Goal: Task Accomplishment & Management: Use online tool/utility

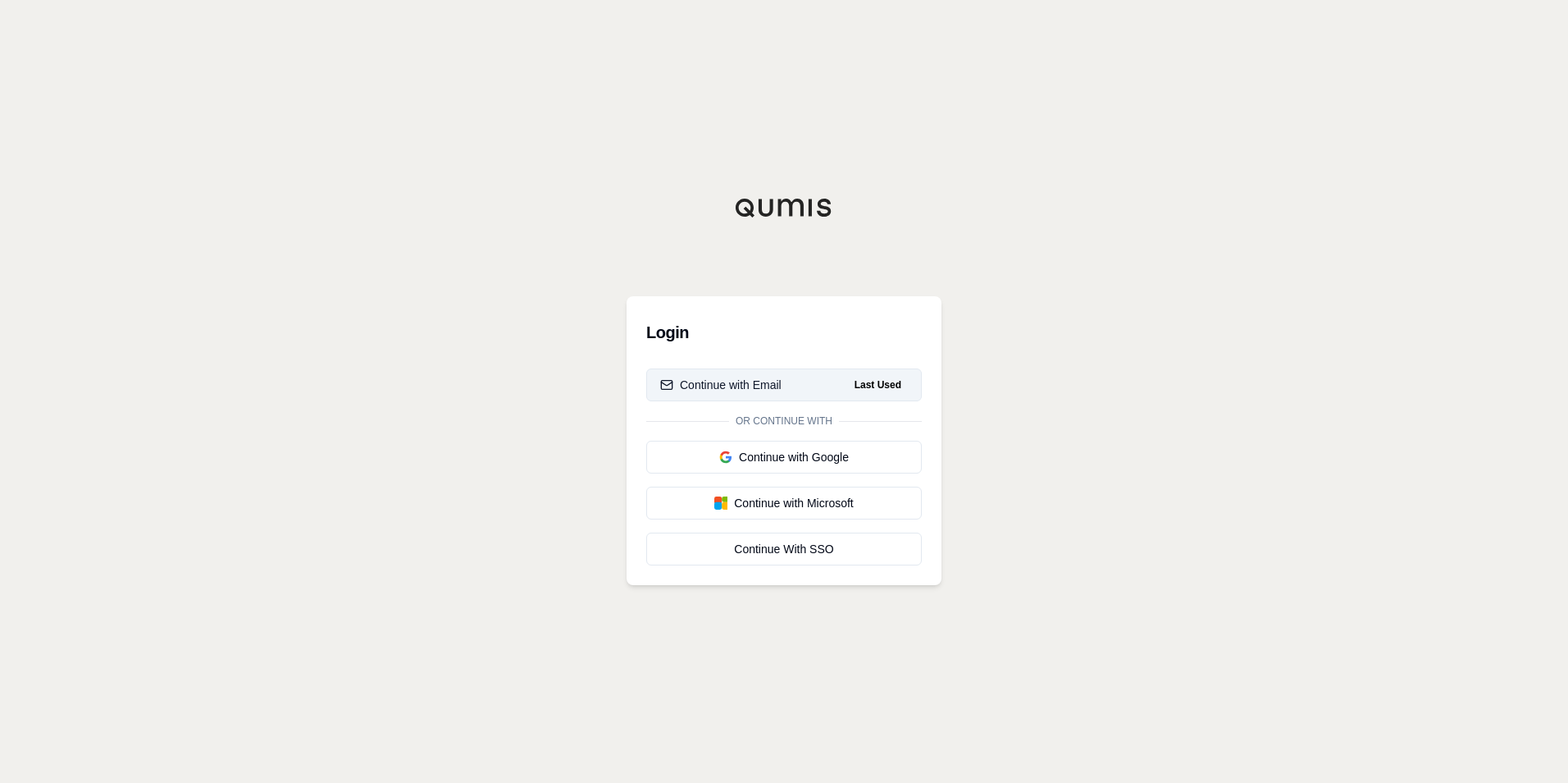
click at [747, 388] on div "Continue with Email" at bounding box center [721, 384] width 122 height 16
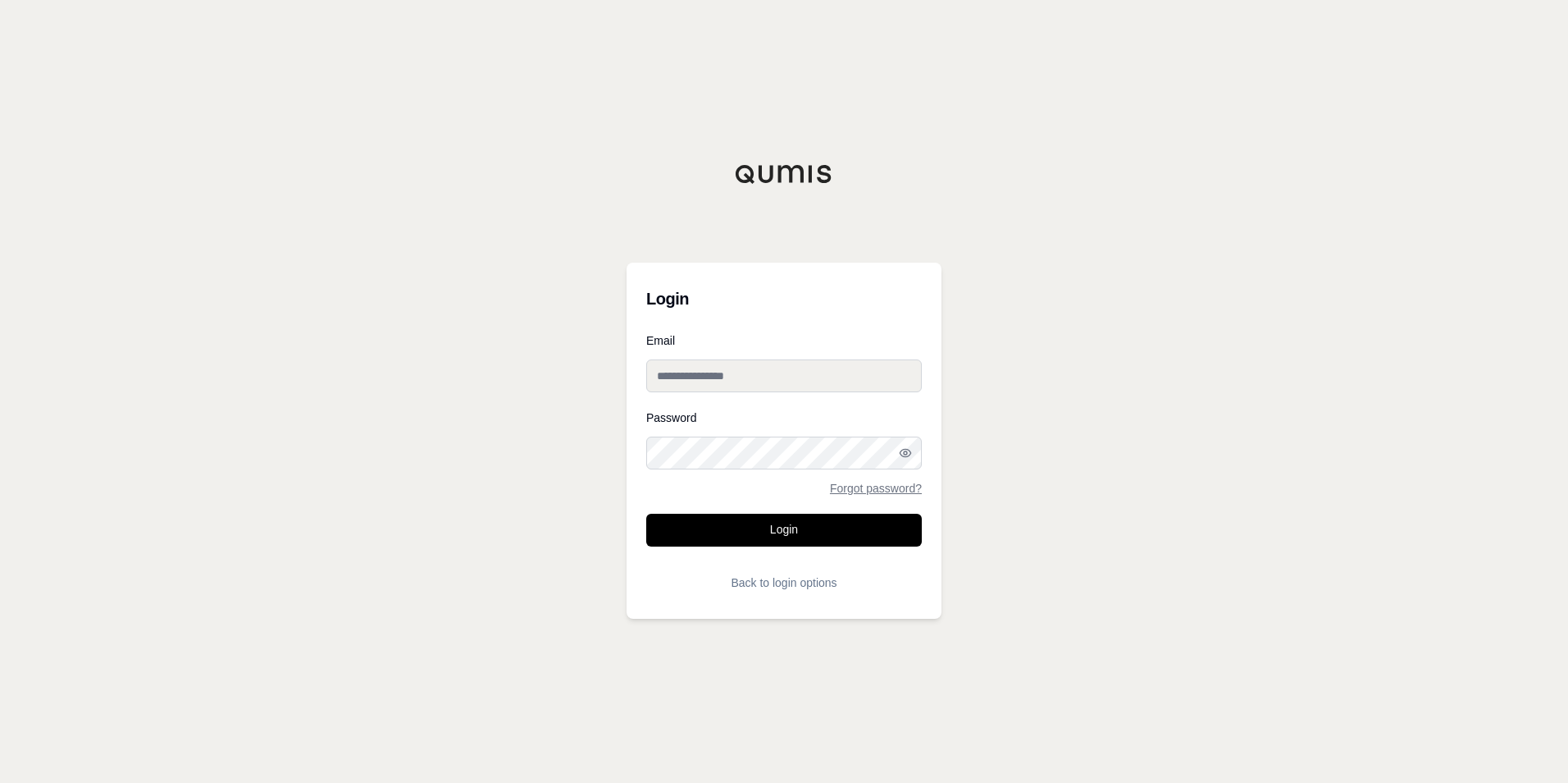
type input "**********"
click at [769, 541] on button "Login" at bounding box center [784, 530] width 275 height 33
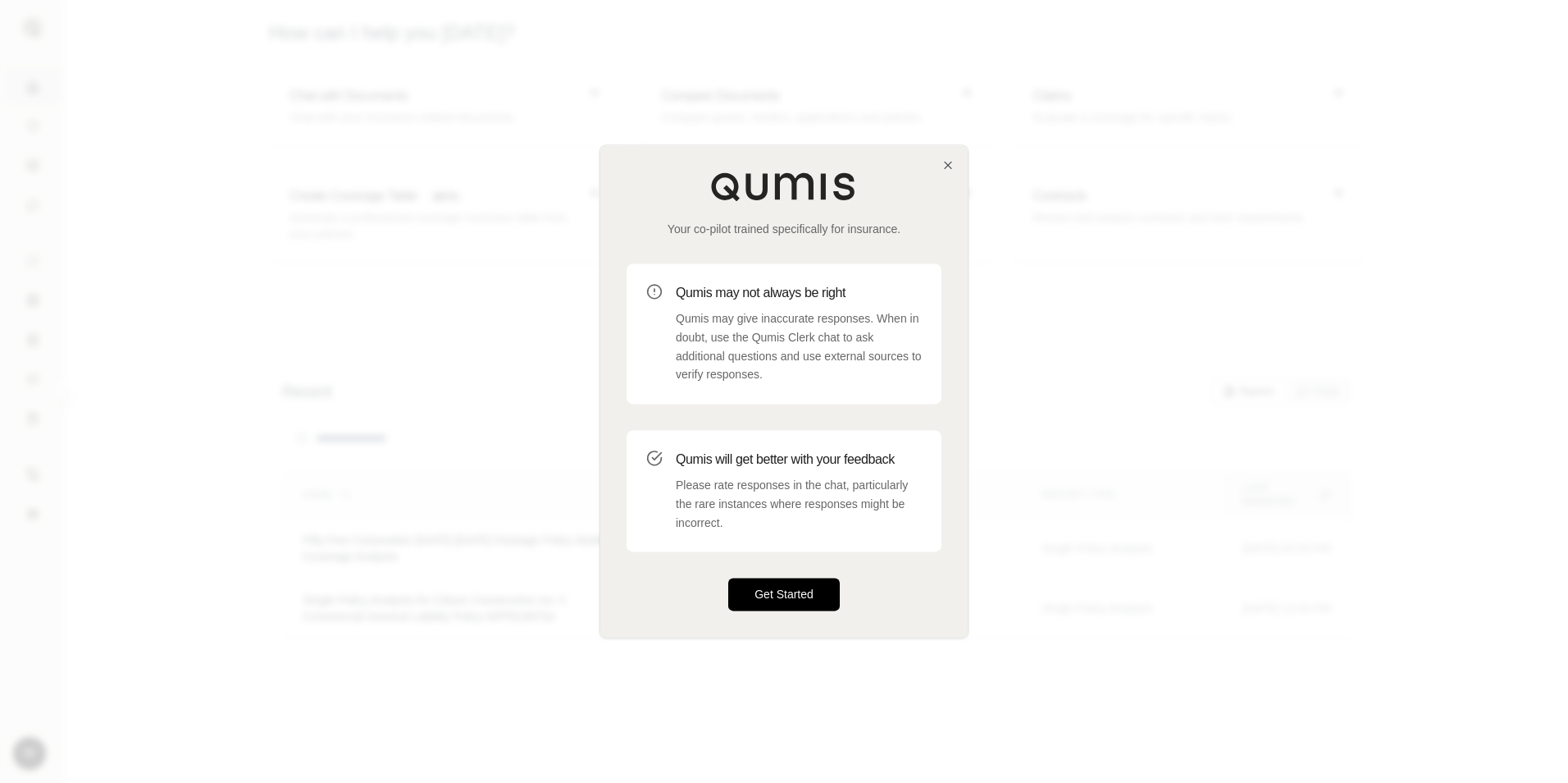
click at [765, 600] on button "Get Started" at bounding box center [784, 595] width 111 height 33
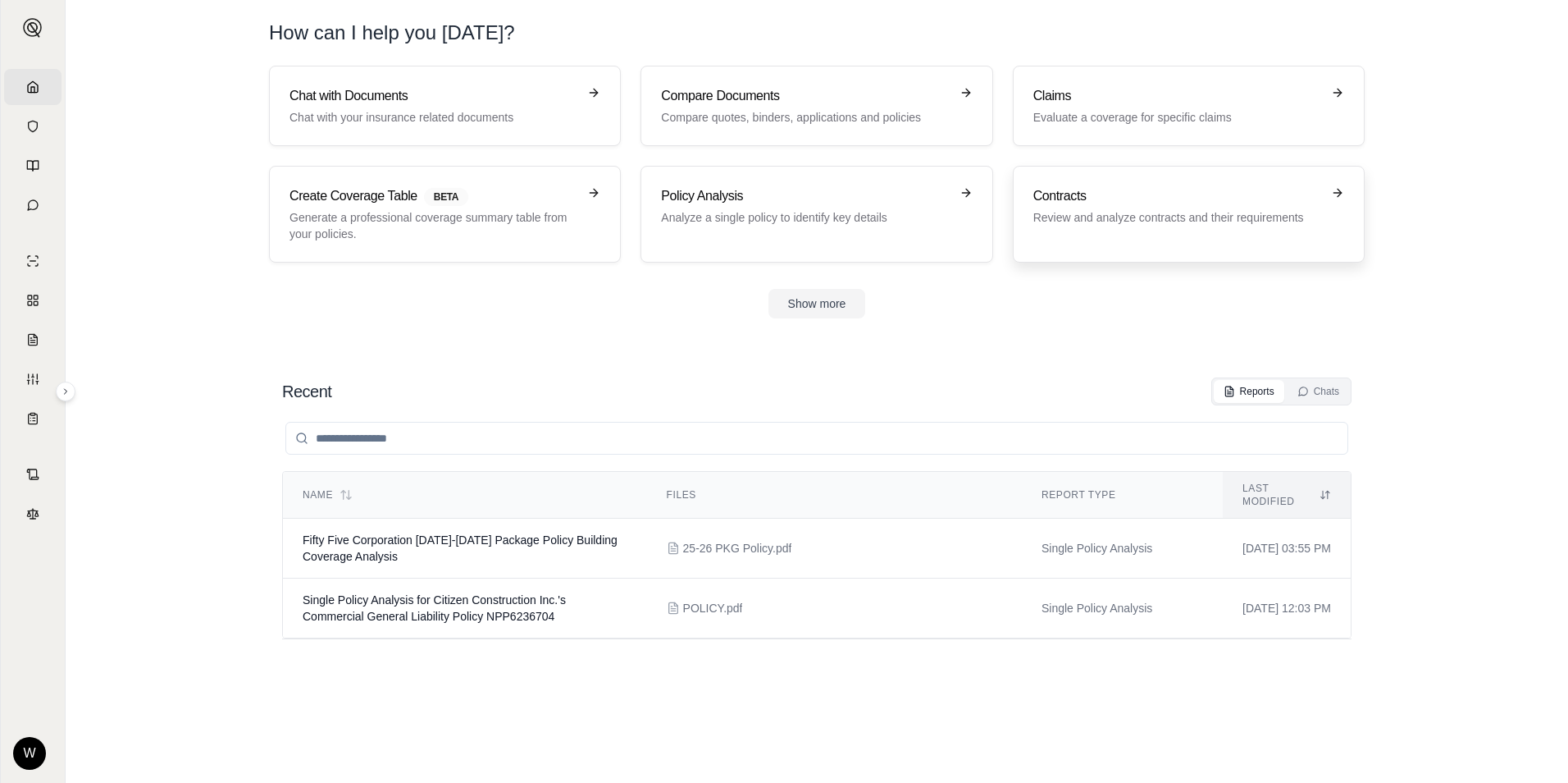
click at [1272, 219] on p "Review and analyze contracts and their requirements" at bounding box center [1177, 217] width 288 height 16
click at [824, 307] on button "Show more" at bounding box center [817, 303] width 98 height 29
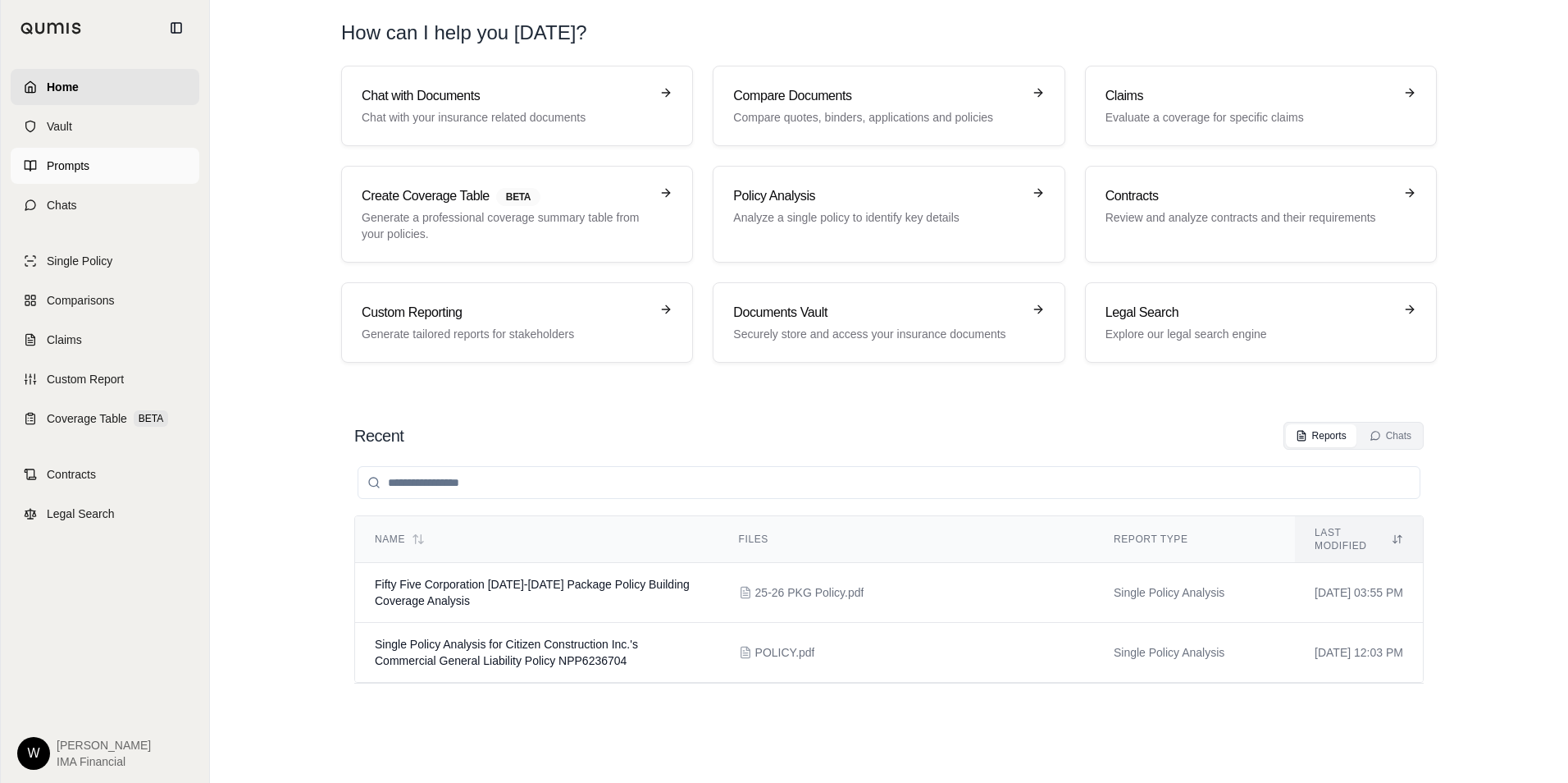
click at [46, 165] on link "Prompts" at bounding box center [104, 165] width 189 height 36
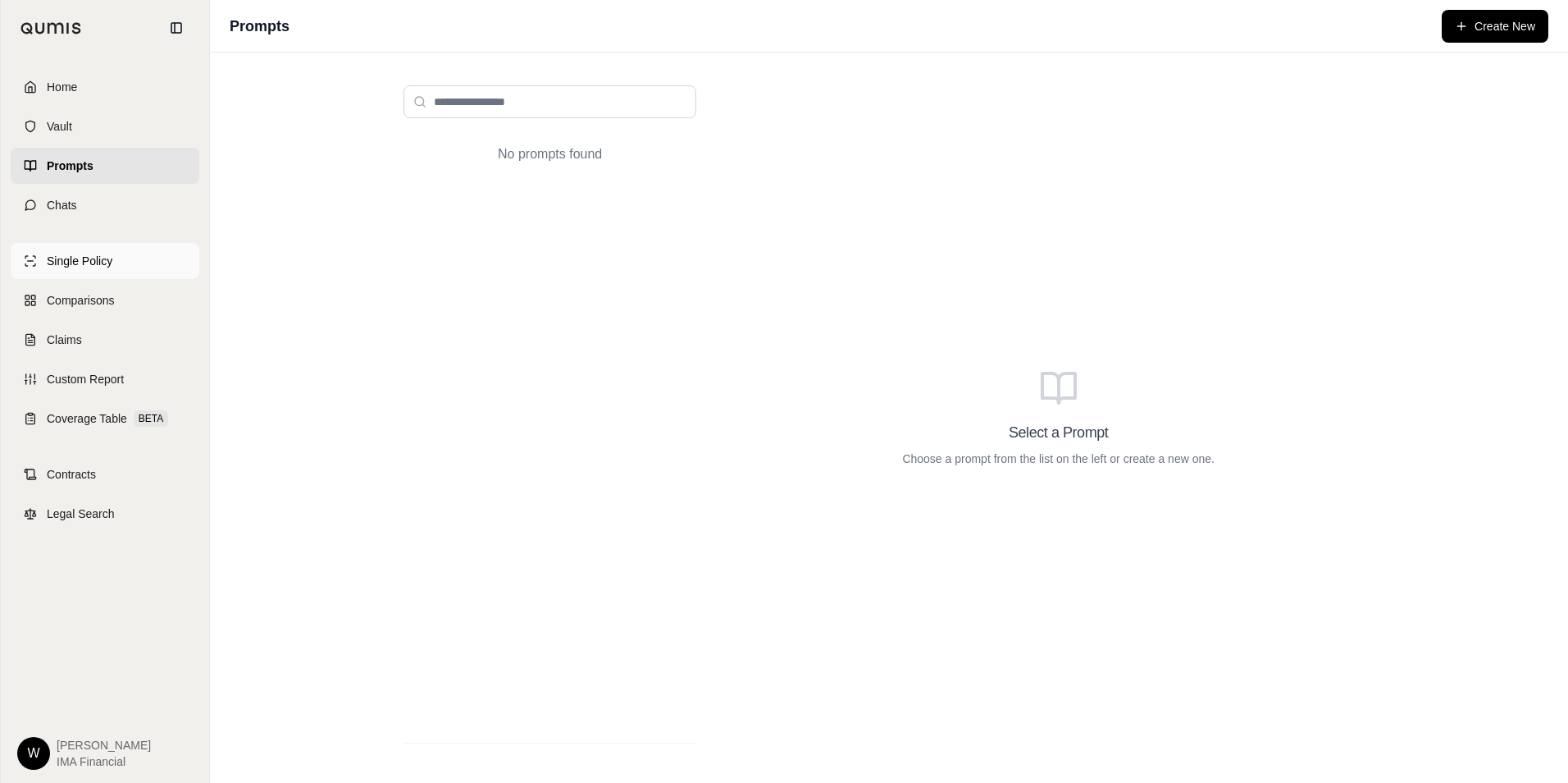
click at [59, 262] on span "Single Policy" at bounding box center [79, 260] width 66 height 16
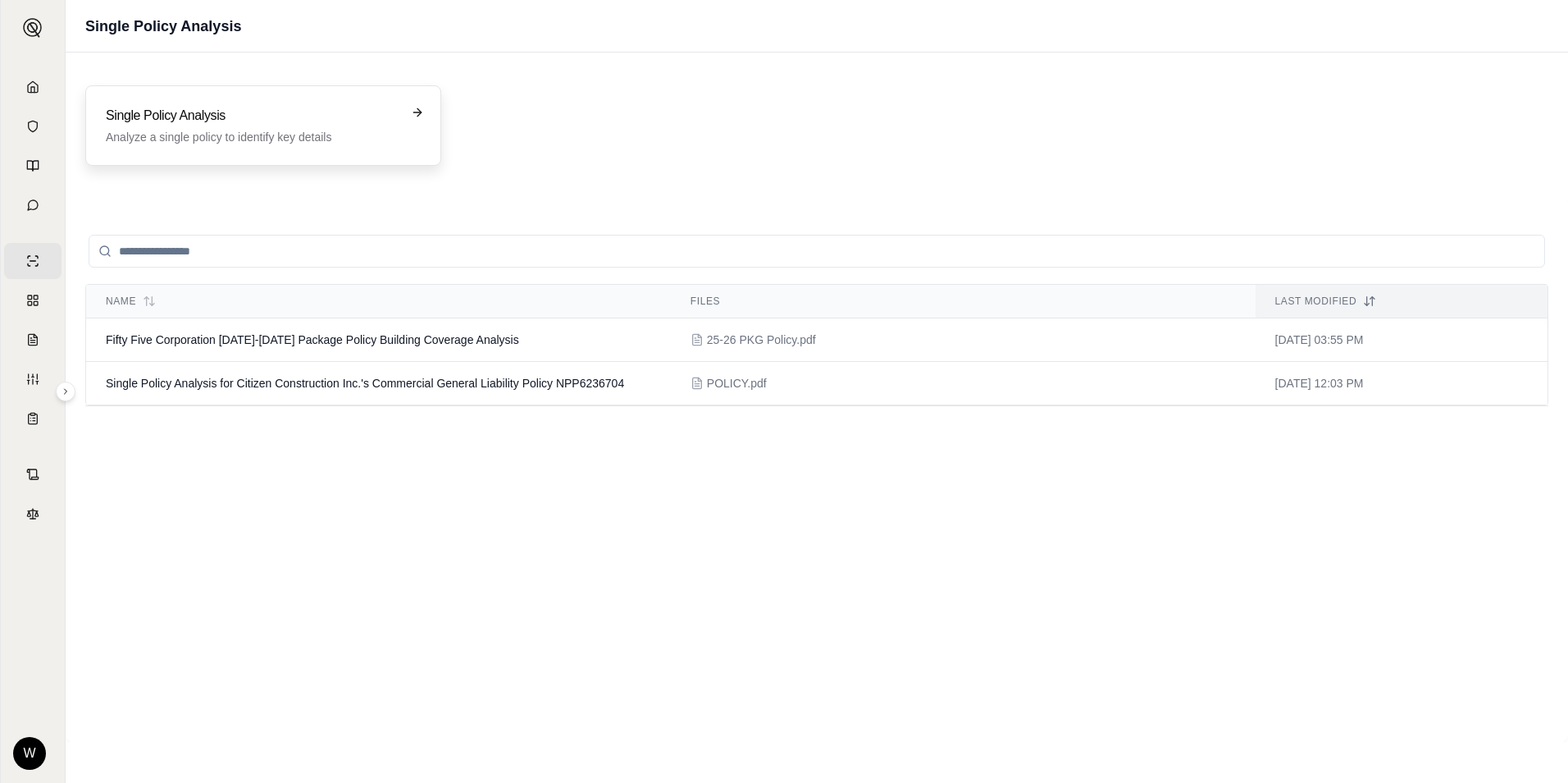
click at [178, 136] on p "Analyze a single policy to identify key details" at bounding box center [251, 137] width 292 height 16
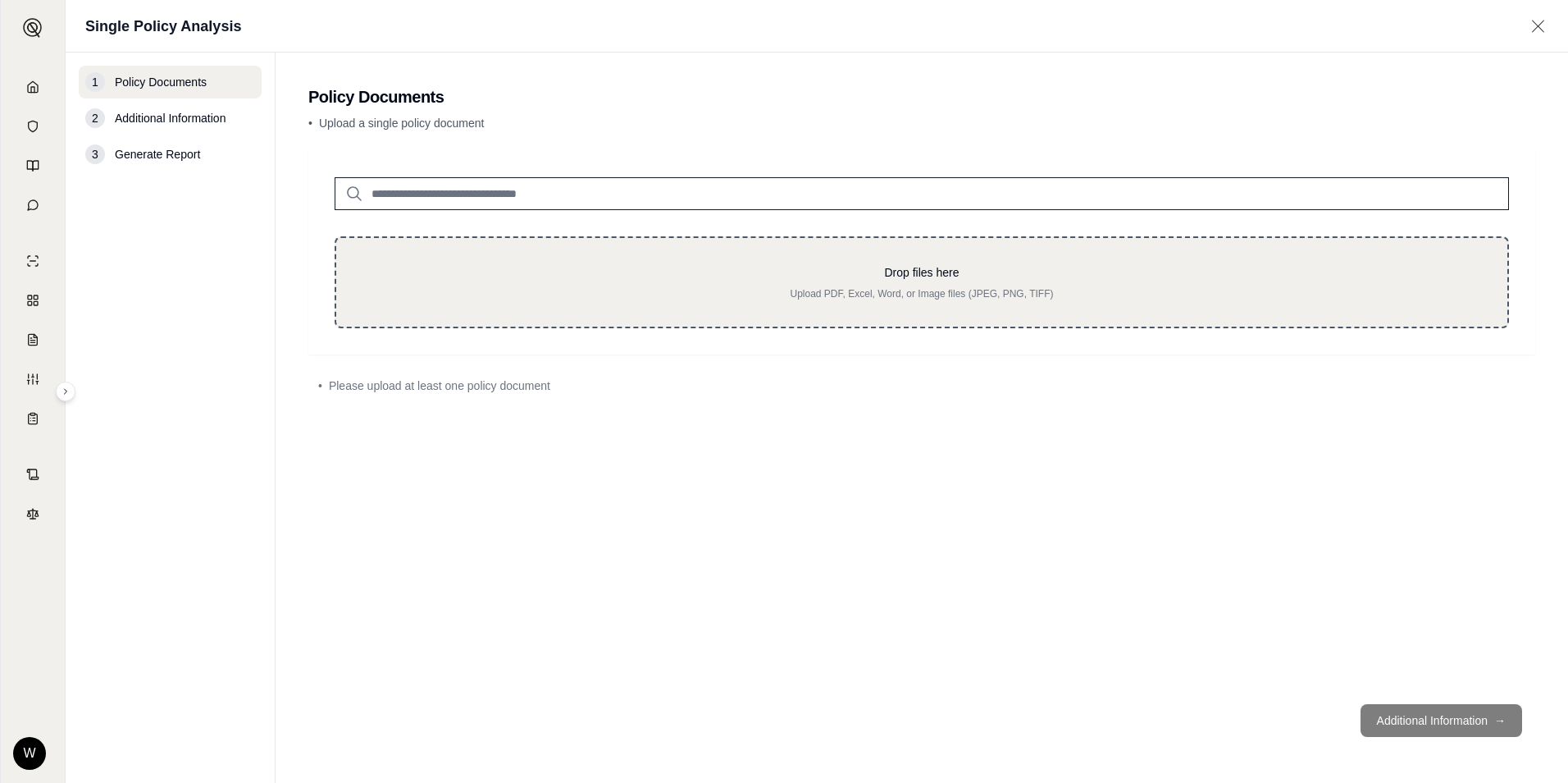
click at [700, 260] on div "Drop files here Upload PDF, Excel, Word, or Image files (JPEG, PNG, TIFF)" at bounding box center [921, 282] width 1175 height 92
type input "**********"
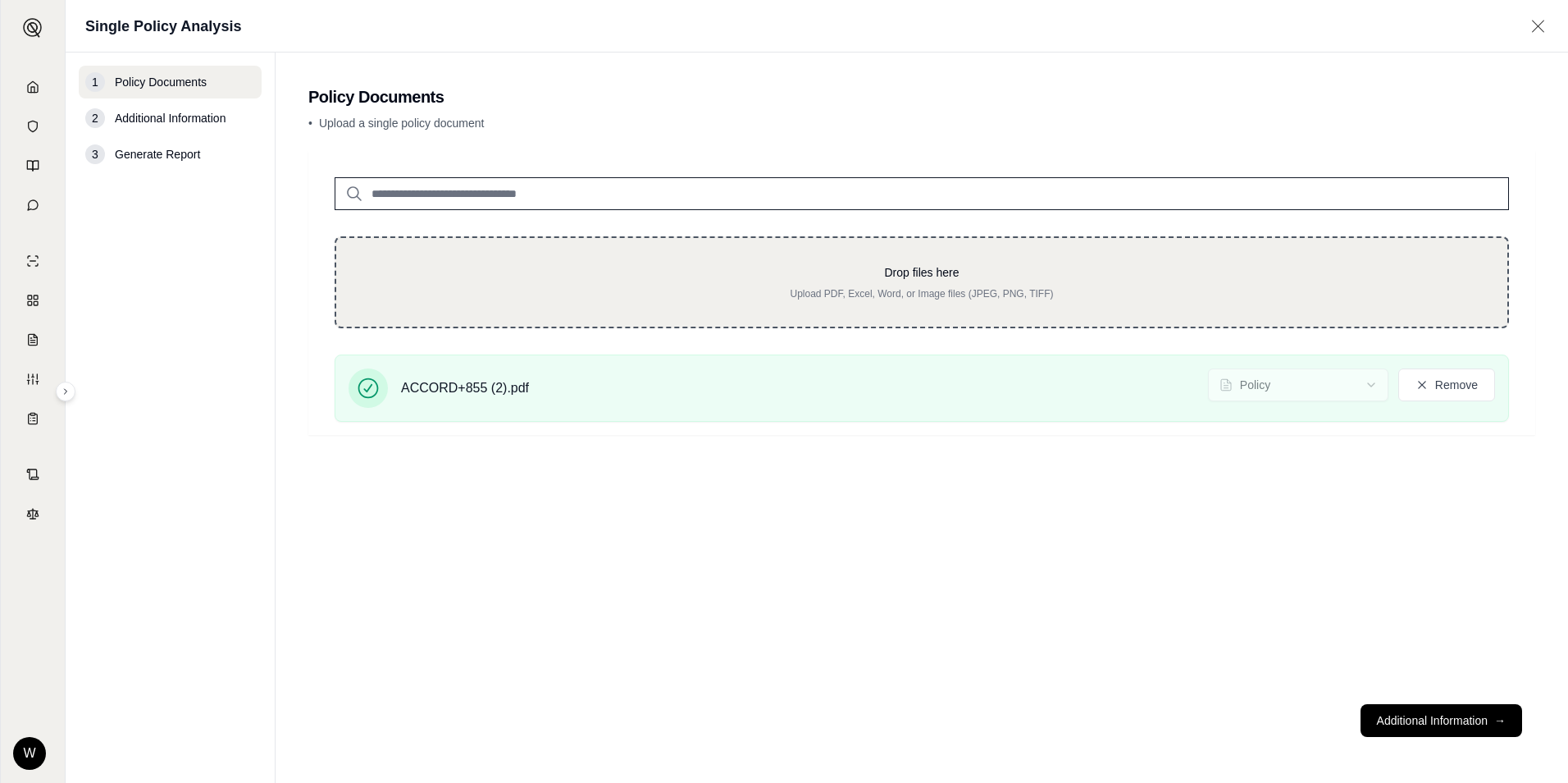
click at [417, 283] on div "Drop files here Upload PDF, Excel, Word, or Image files (JPEG, PNG, TIFF)" at bounding box center [922, 282] width 1119 height 36
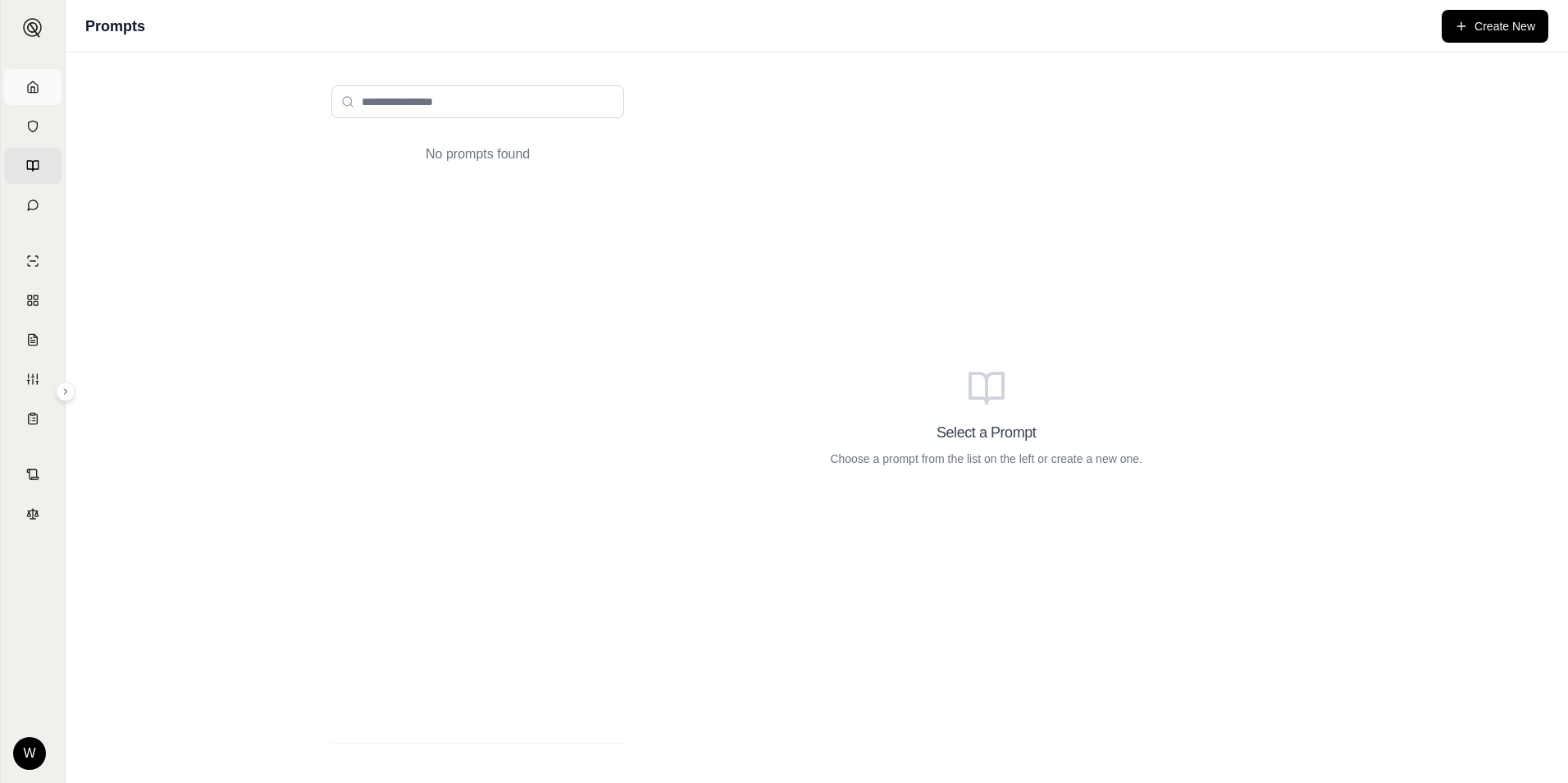
click at [28, 80] on link "Home" at bounding box center [32, 87] width 57 height 36
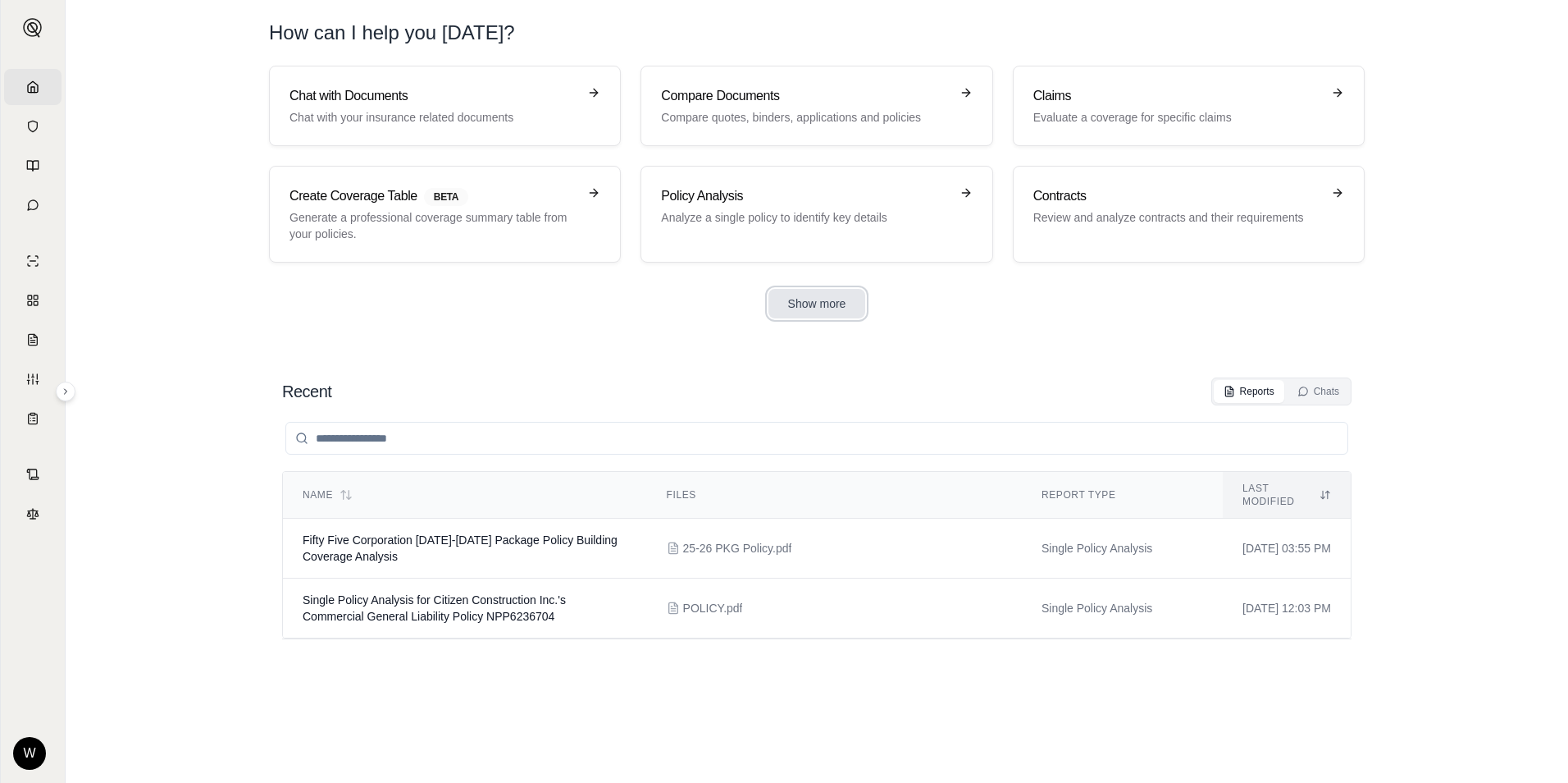
click at [822, 305] on button "Show more" at bounding box center [817, 303] width 98 height 29
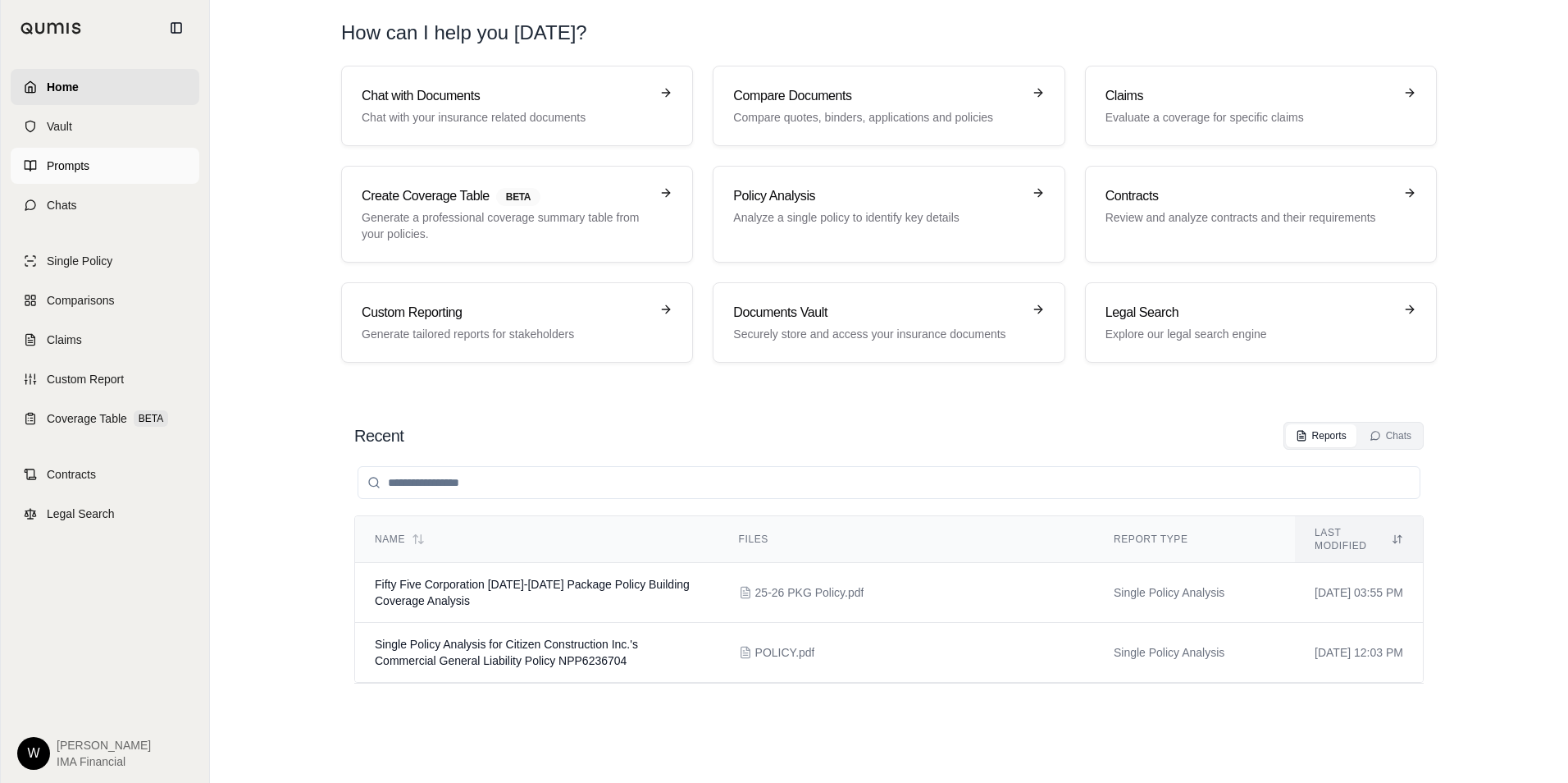
click at [93, 174] on link "Prompts" at bounding box center [104, 165] width 189 height 36
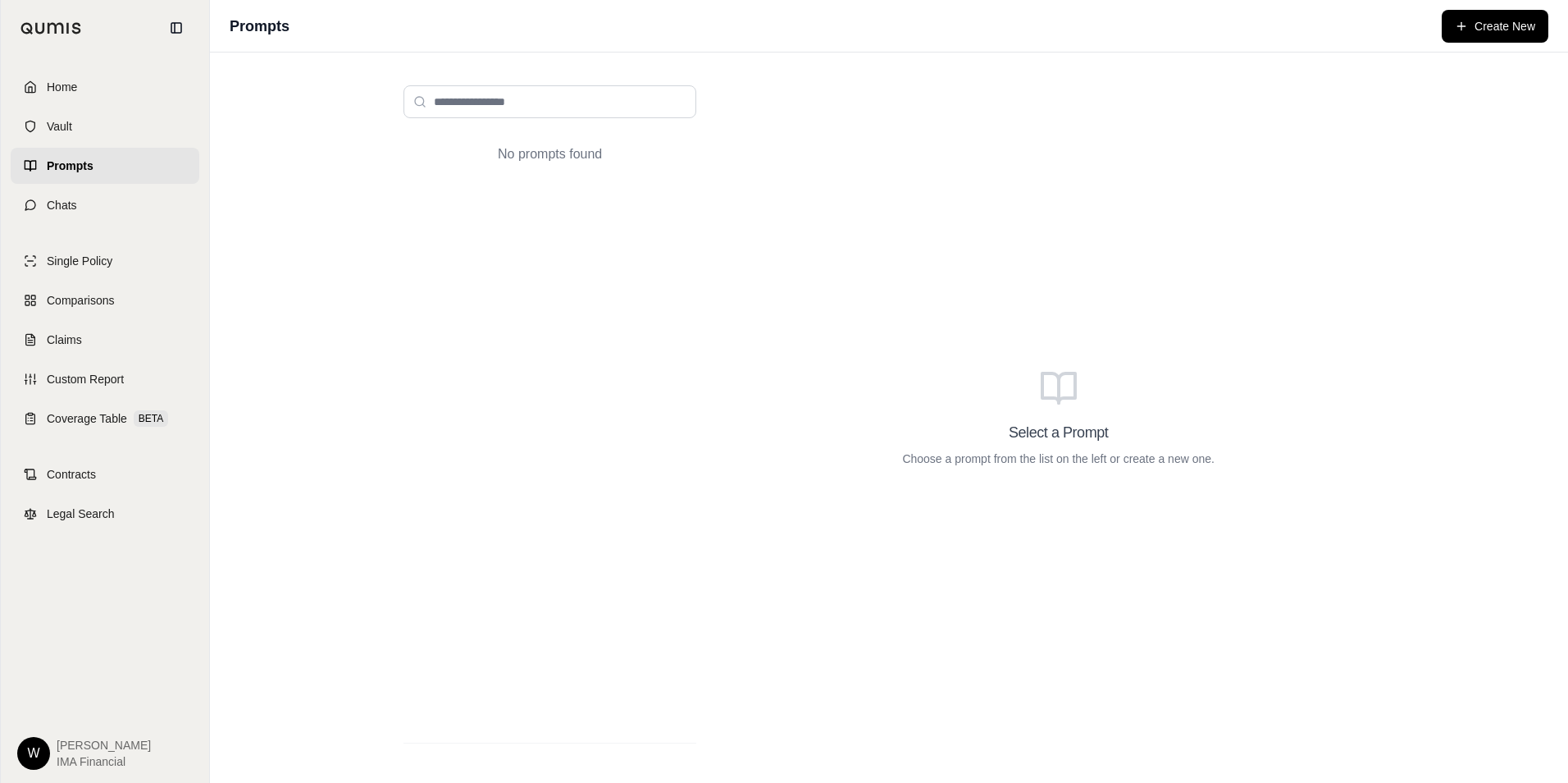
click at [38, 12] on div at bounding box center [104, 28] width 208 height 56
click at [76, 201] on span "Chats" at bounding box center [62, 204] width 30 height 16
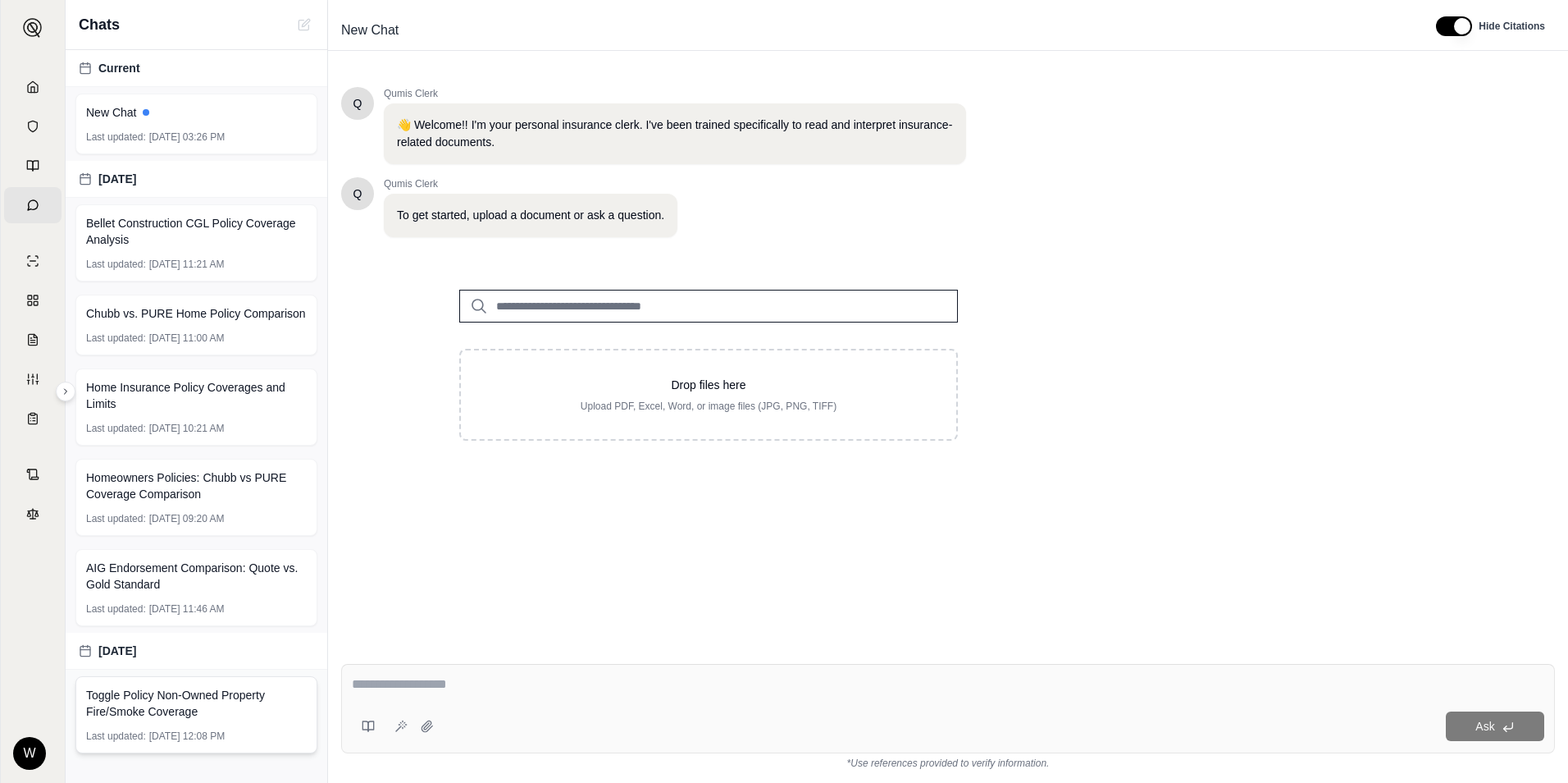
click at [174, 672] on div "Toggle Policy Non-Owned Property Fire/Smoke Coverage Last updated: [DATE] 12:08…" at bounding box center [197, 715] width 262 height 90
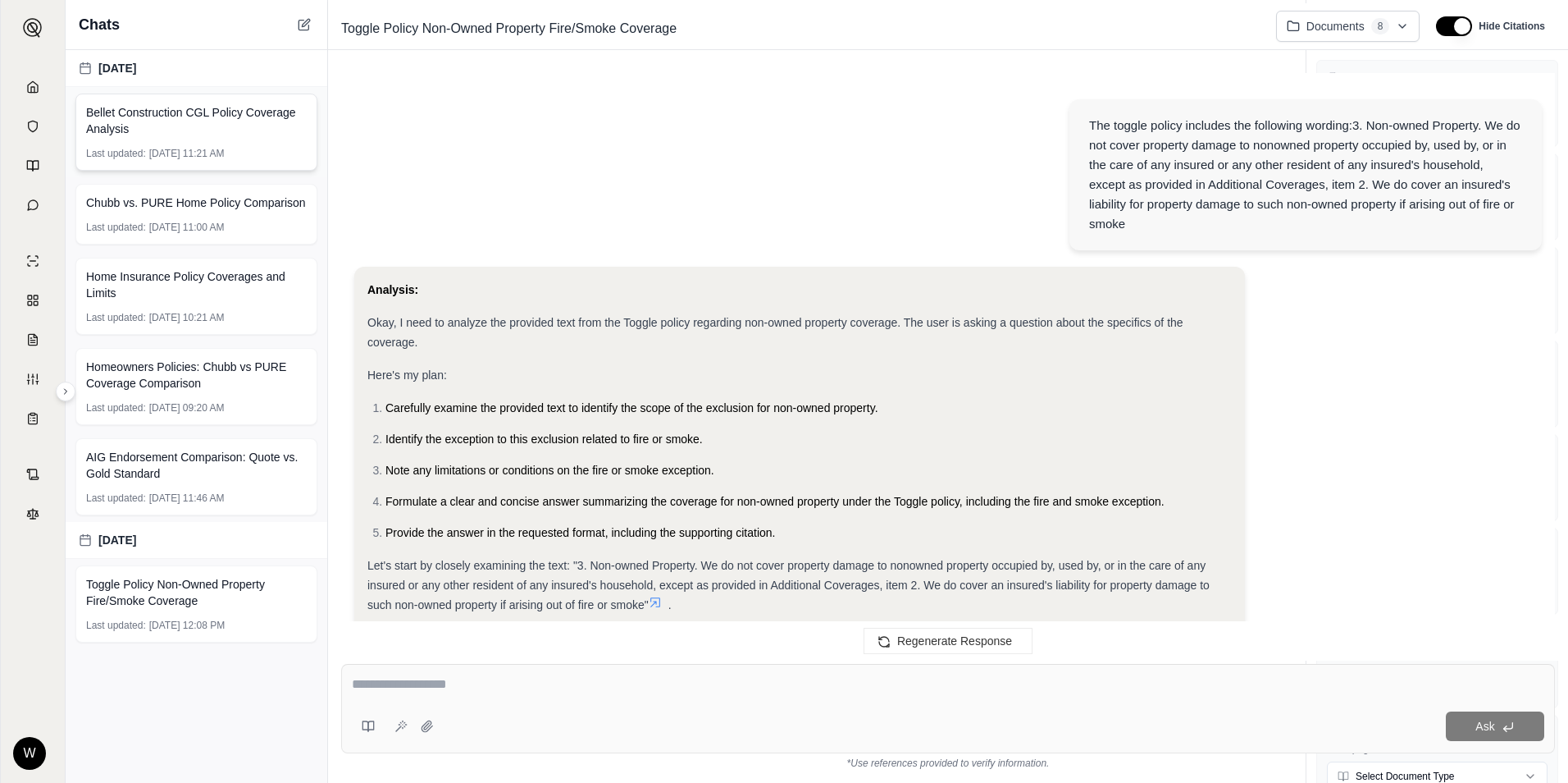
click at [168, 112] on span "Bellet Construction CGL Policy Coverage Analysis" at bounding box center [197, 121] width 220 height 33
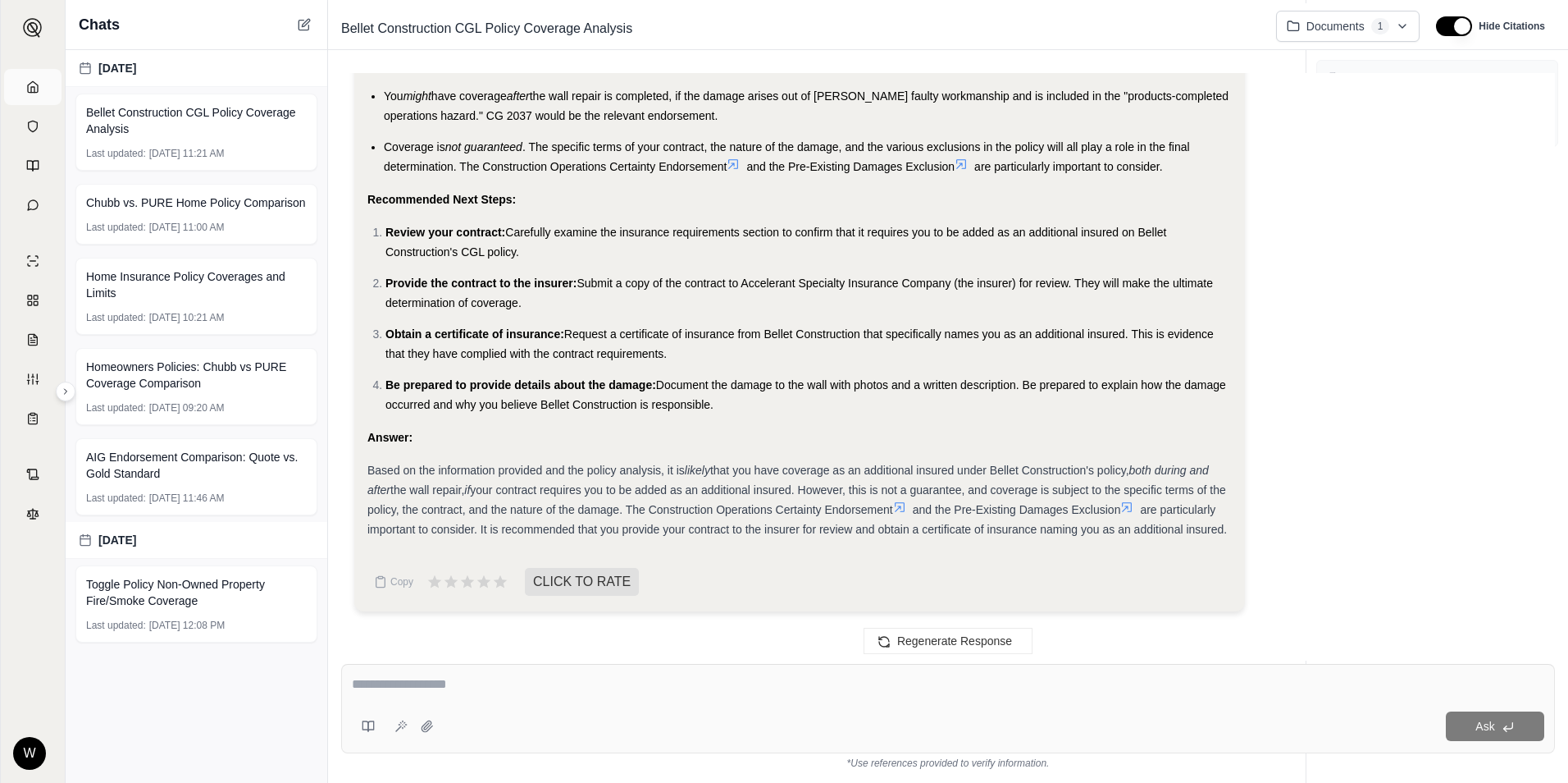
scroll to position [7874, 0]
click at [33, 75] on link "Home" at bounding box center [32, 87] width 57 height 36
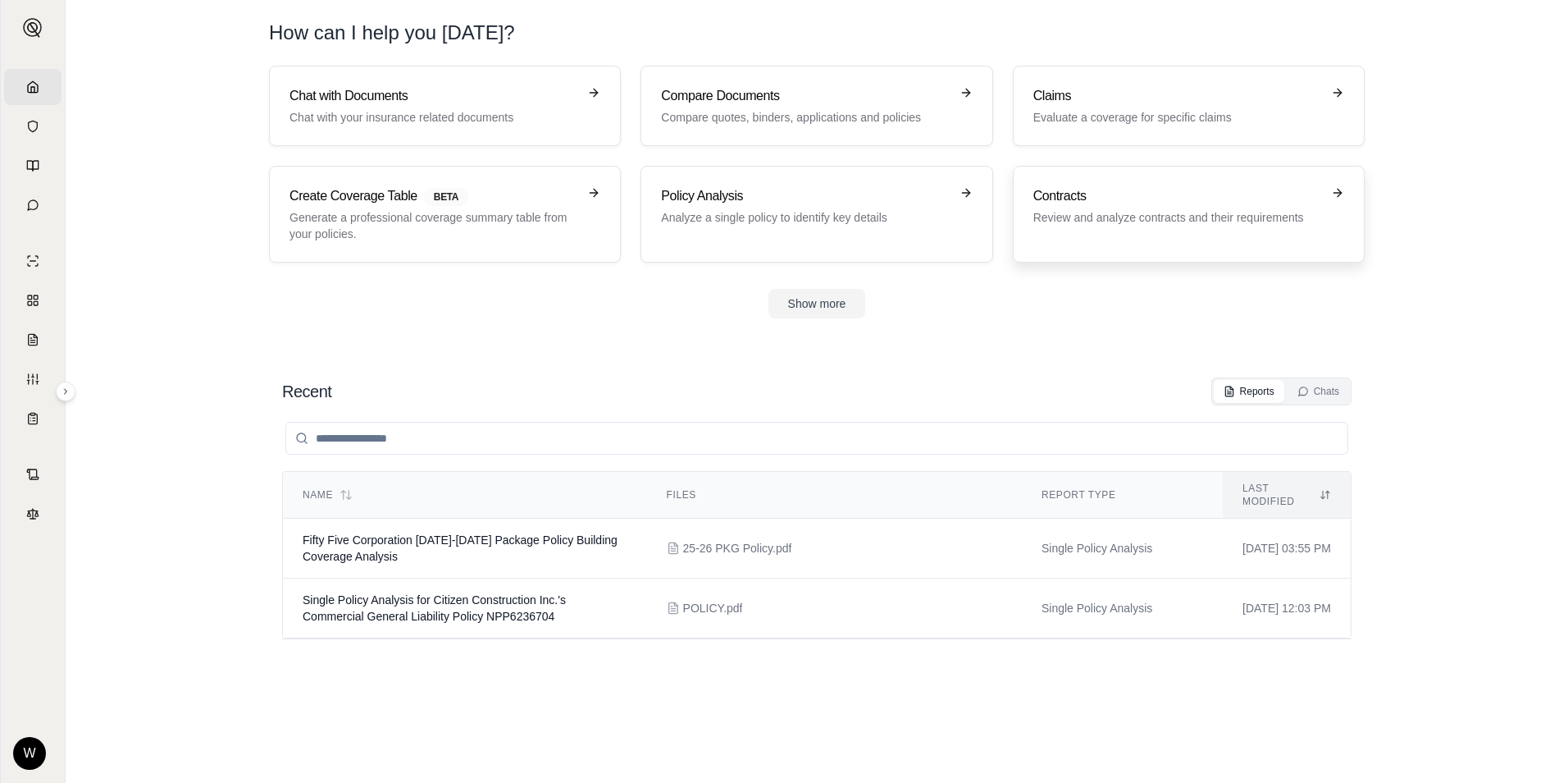
click at [1086, 215] on p "Review and analyze contracts and their requirements" at bounding box center [1177, 217] width 288 height 16
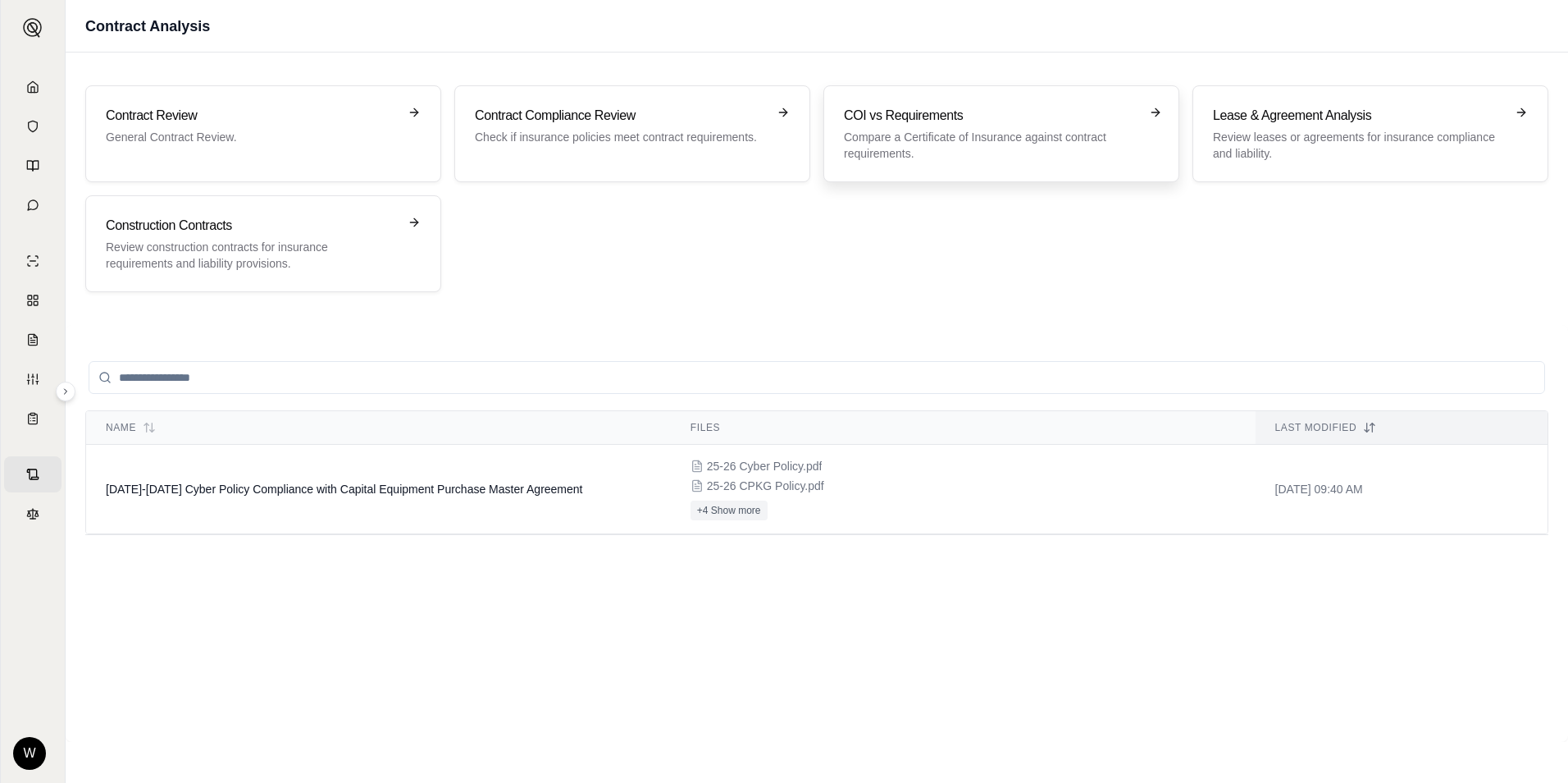
click at [920, 144] on p "Compare a Certificate of Insurance against contract requirements." at bounding box center [990, 145] width 292 height 33
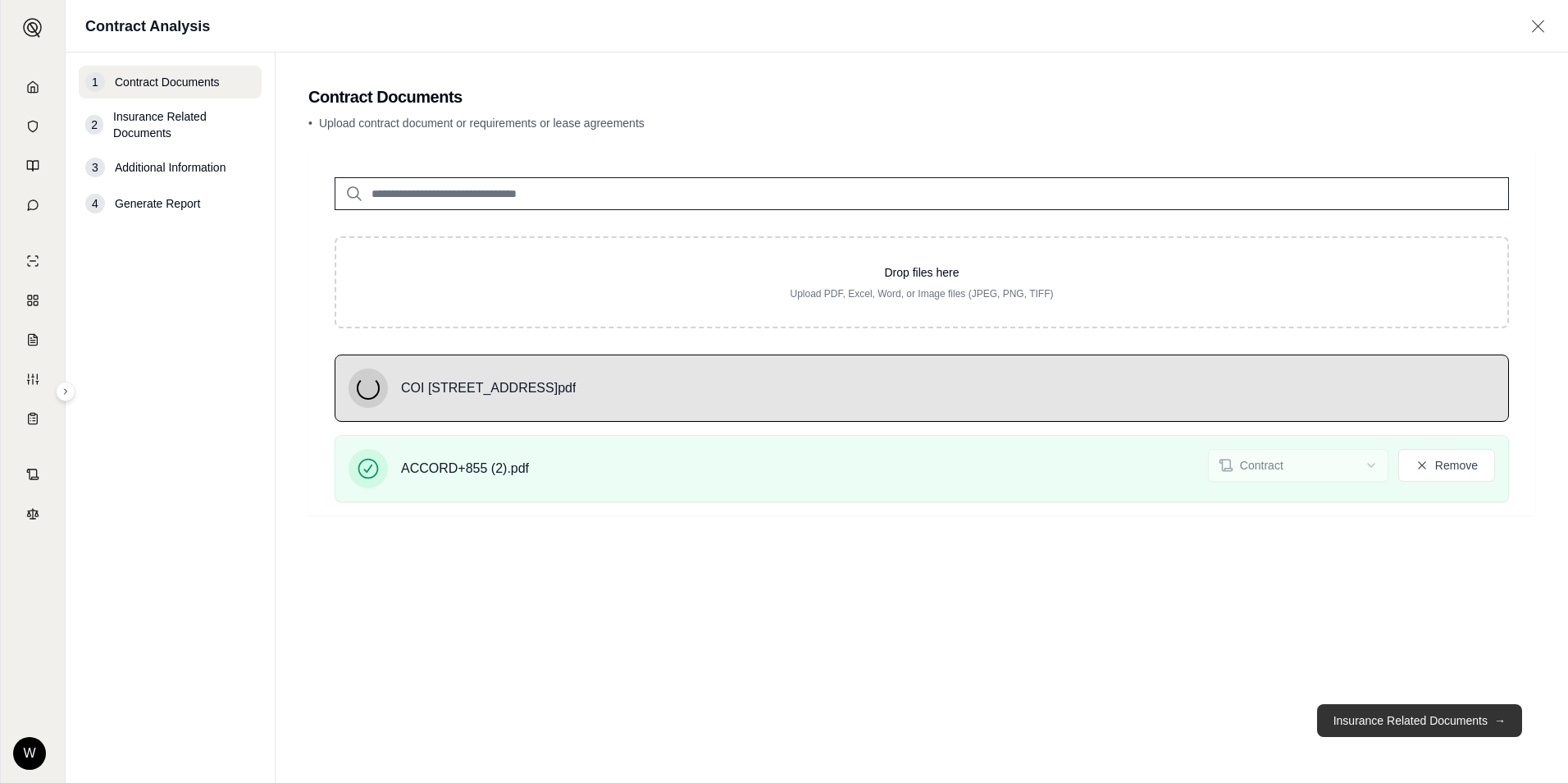
click at [1379, 722] on button "Insurance Related Documents →" at bounding box center [1420, 720] width 205 height 33
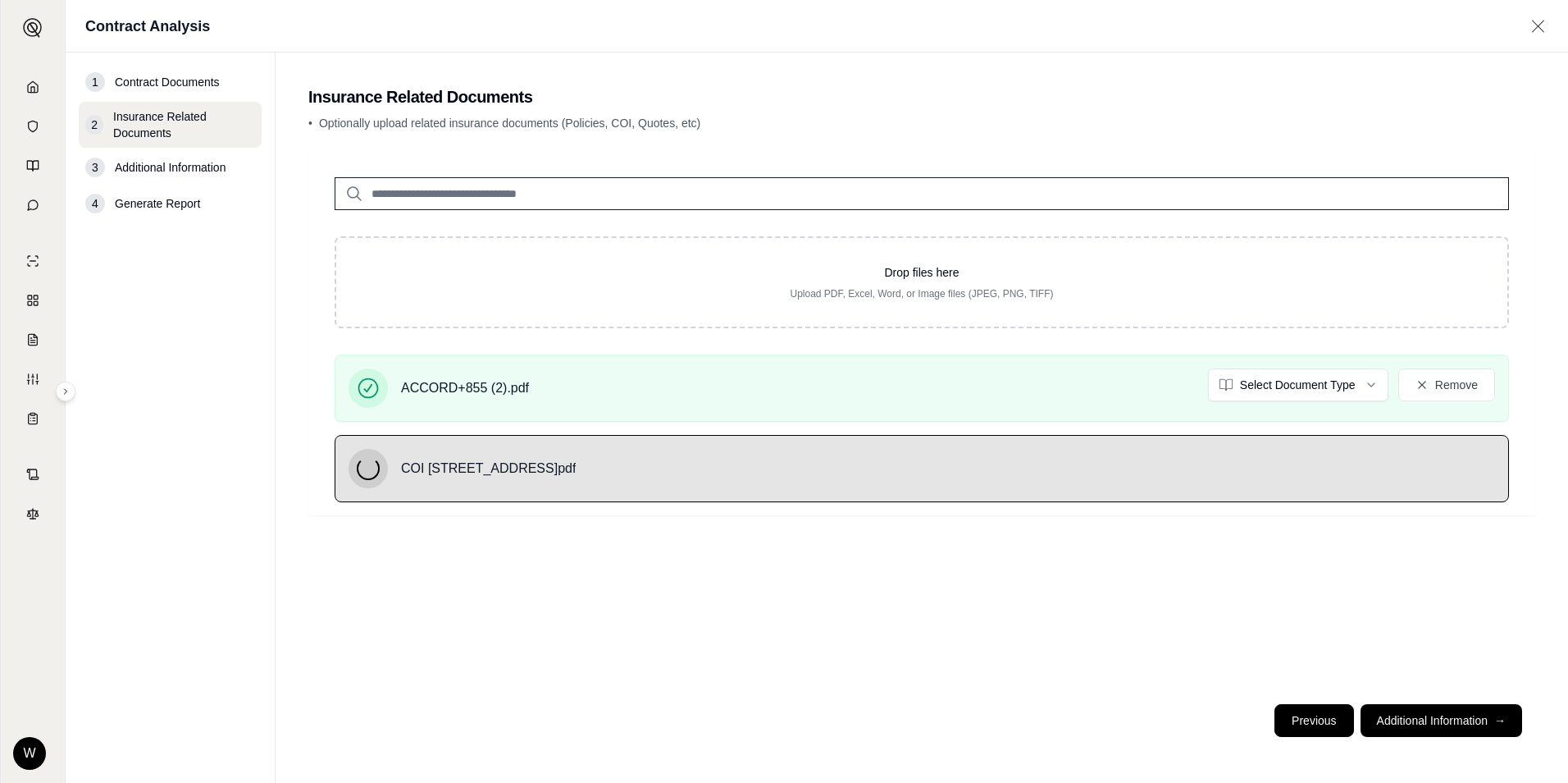
click at [1316, 712] on button "Previous" at bounding box center [1313, 720] width 79 height 33
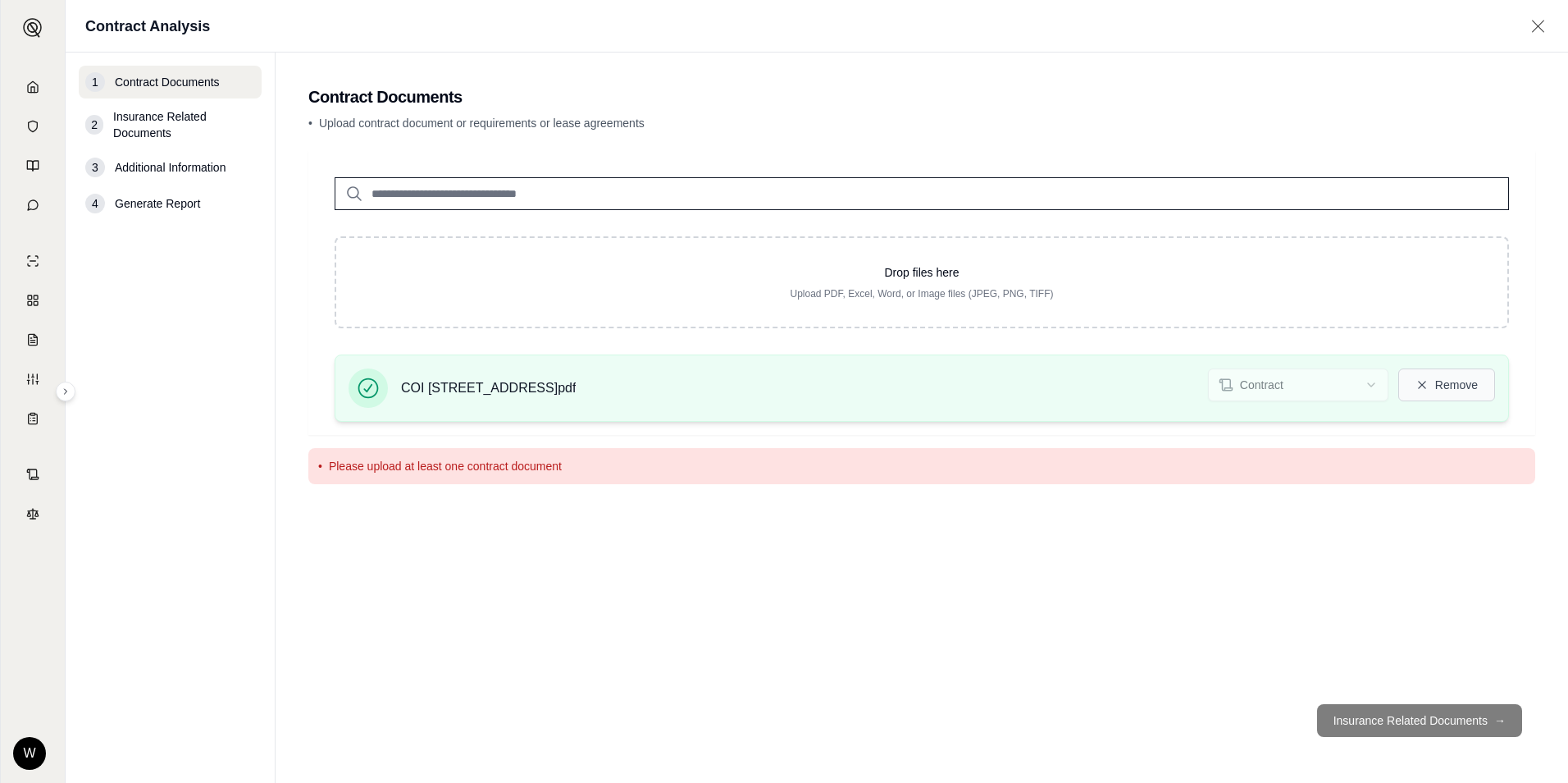
click at [1455, 389] on button "Remove" at bounding box center [1447, 385] width 97 height 33
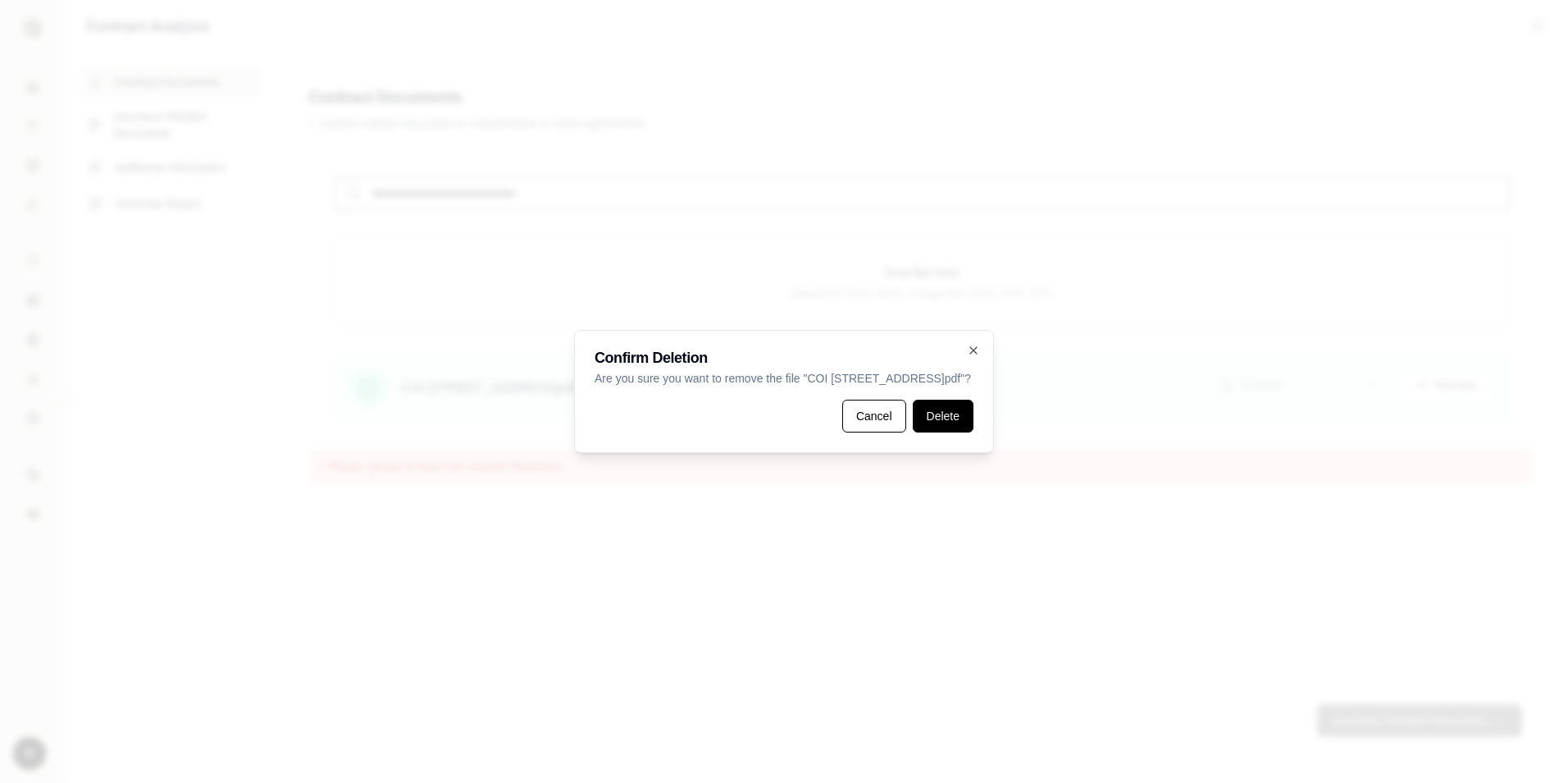
click at [963, 423] on button "Delete" at bounding box center [943, 416] width 61 height 33
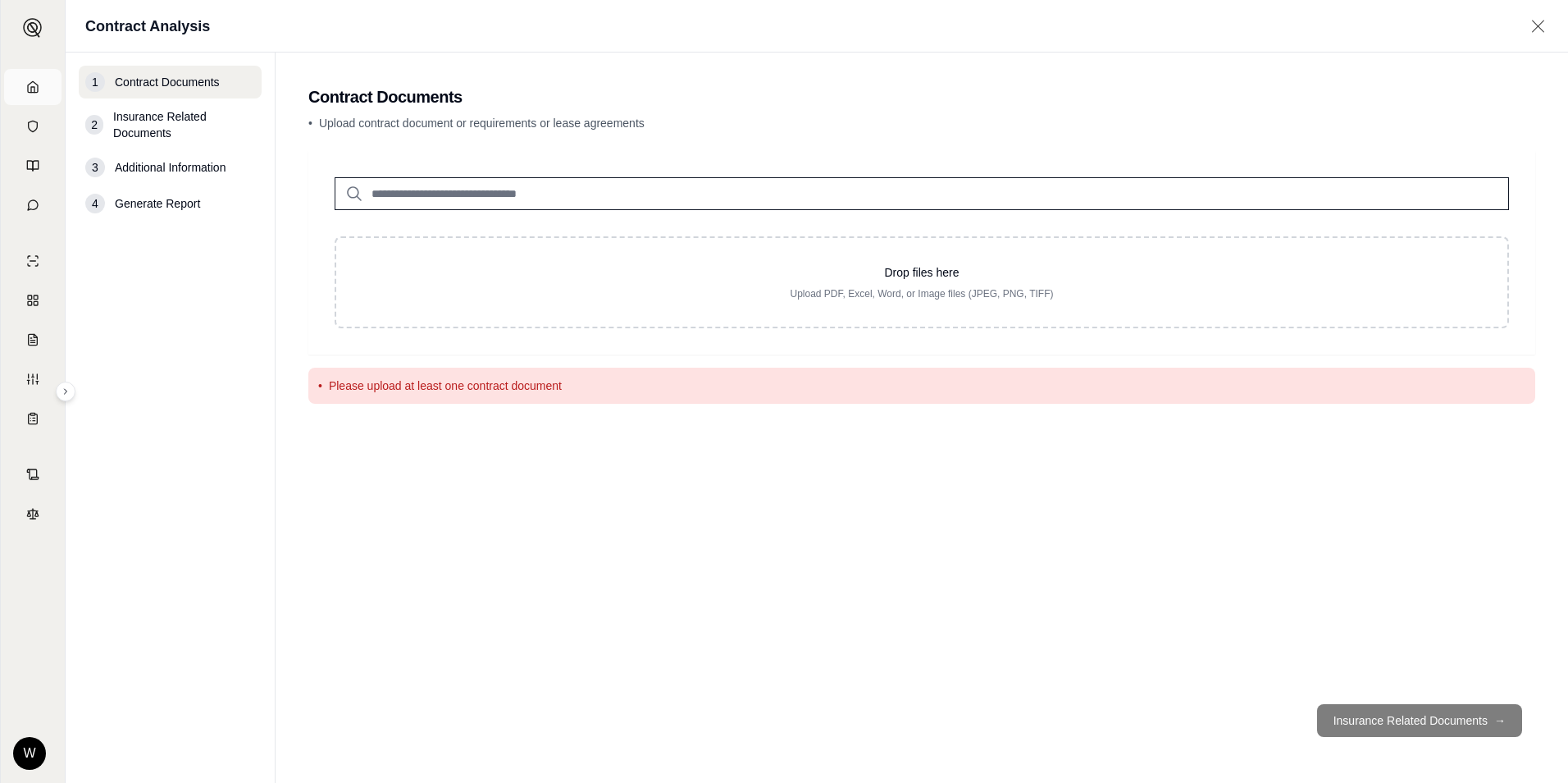
click at [38, 86] on link "Home" at bounding box center [32, 87] width 57 height 36
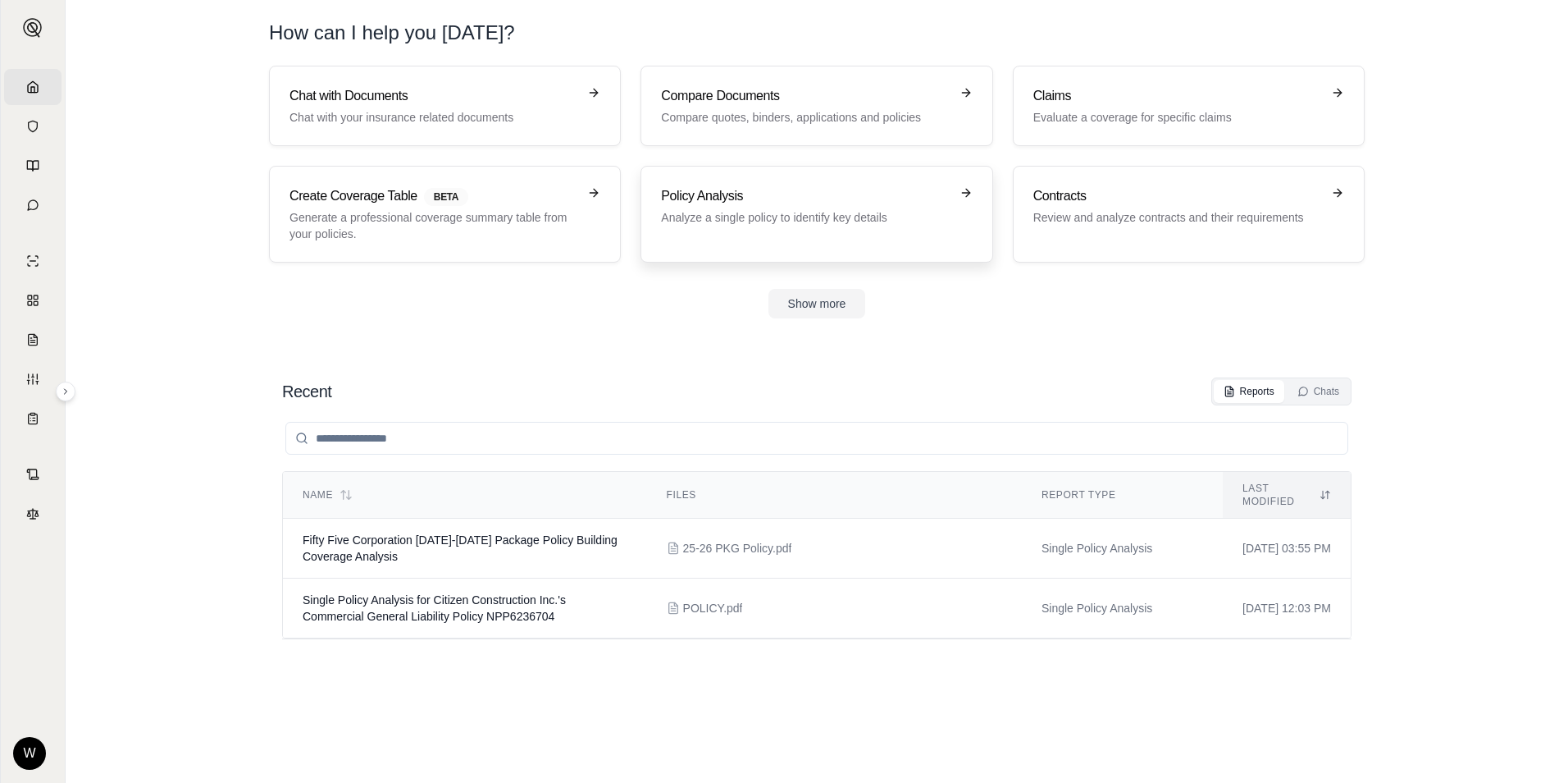
click at [673, 247] on link "Policy Analysis Analyze a single policy to identify key details" at bounding box center [817, 214] width 352 height 97
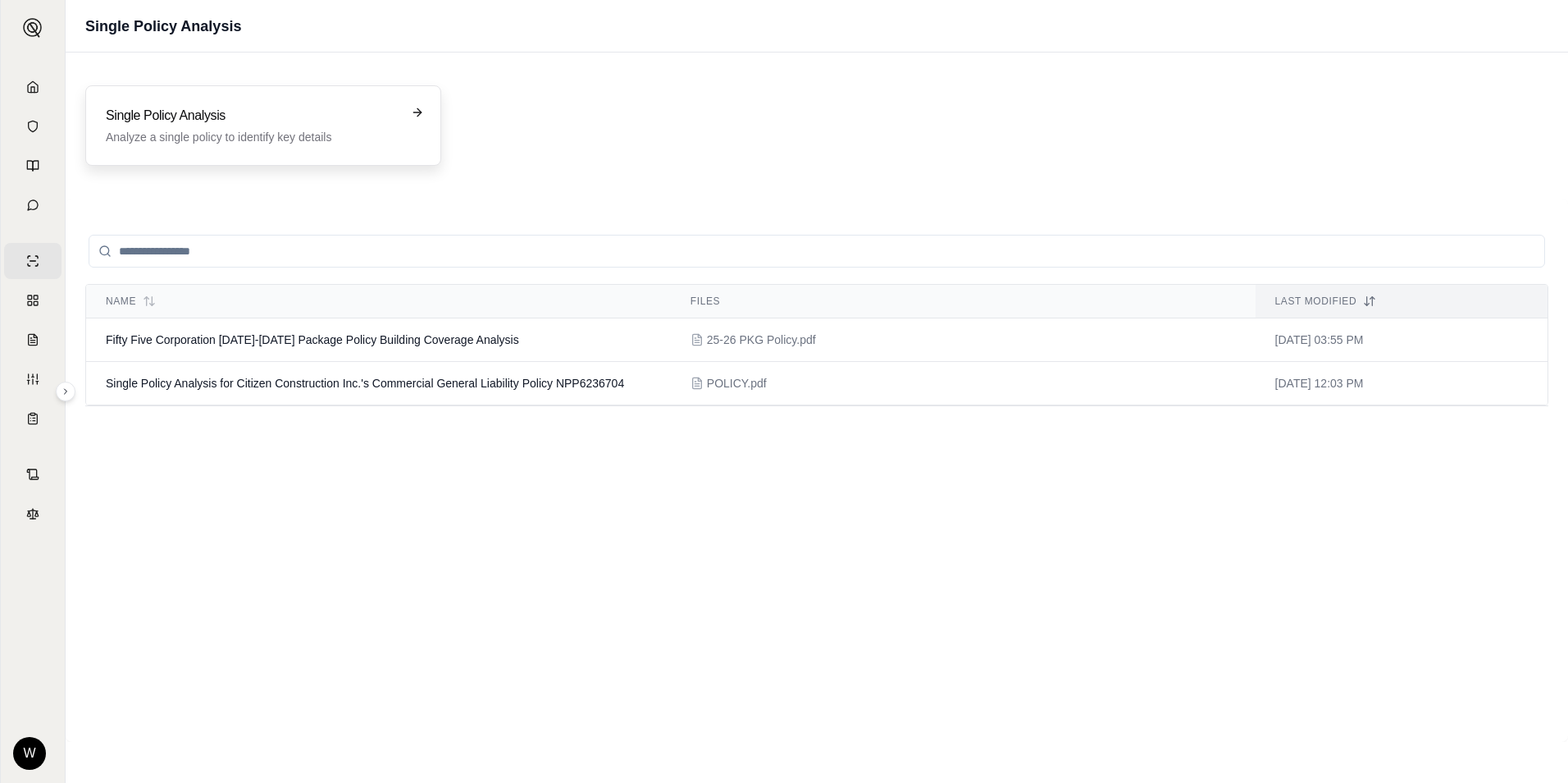
click at [382, 119] on h3 "Single Policy Analysis" at bounding box center [251, 115] width 292 height 20
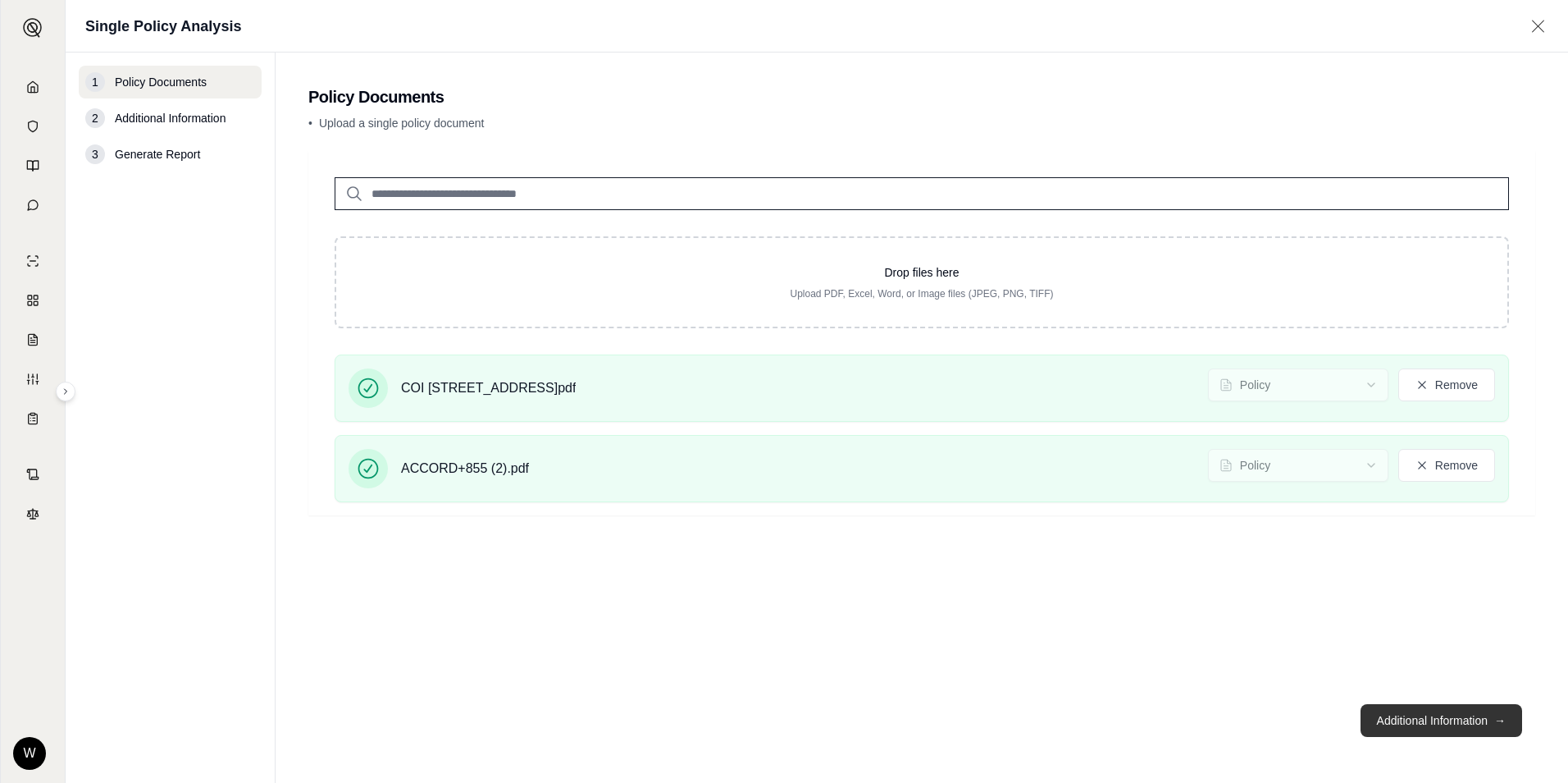
click at [1411, 713] on button "Additional Information →" at bounding box center [1442, 720] width 161 height 33
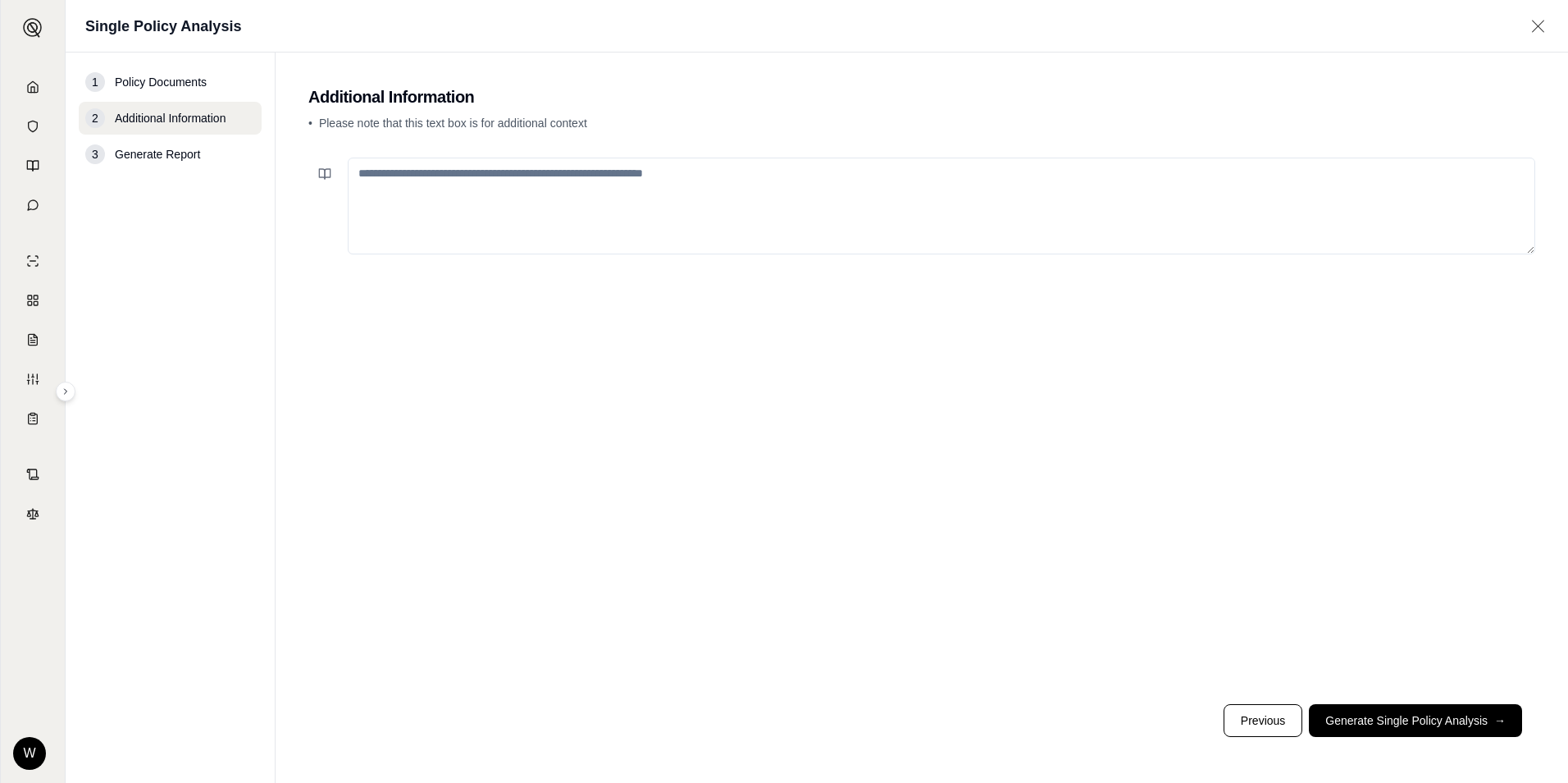
click at [767, 220] on textarea at bounding box center [941, 206] width 1188 height 97
type textarea "**********"
click at [1446, 719] on button "Generate Single Policy Analysis →" at bounding box center [1415, 720] width 214 height 33
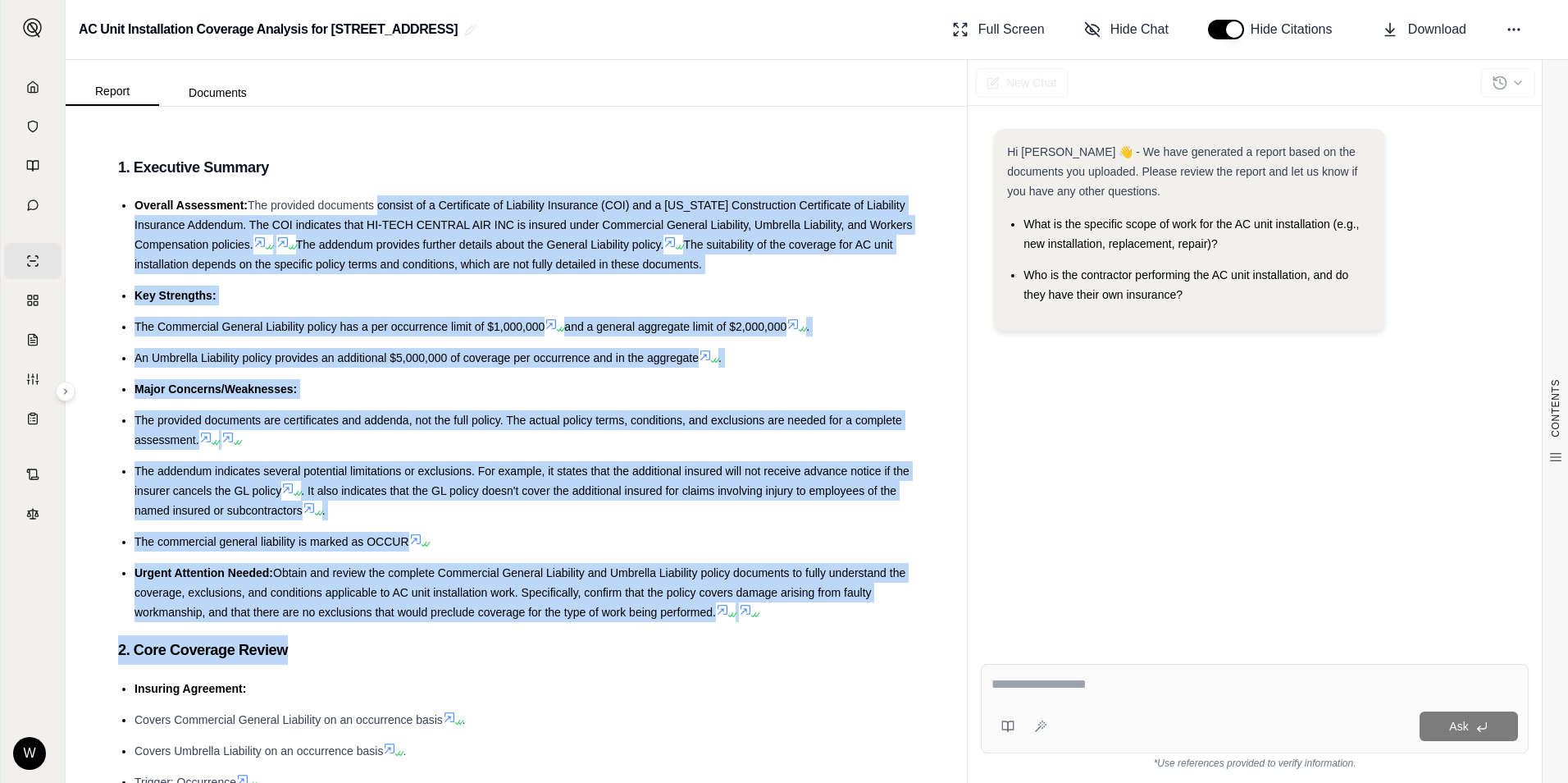
drag, startPoint x: 395, startPoint y: 199, endPoint x: 733, endPoint y: 623, distance: 542.2
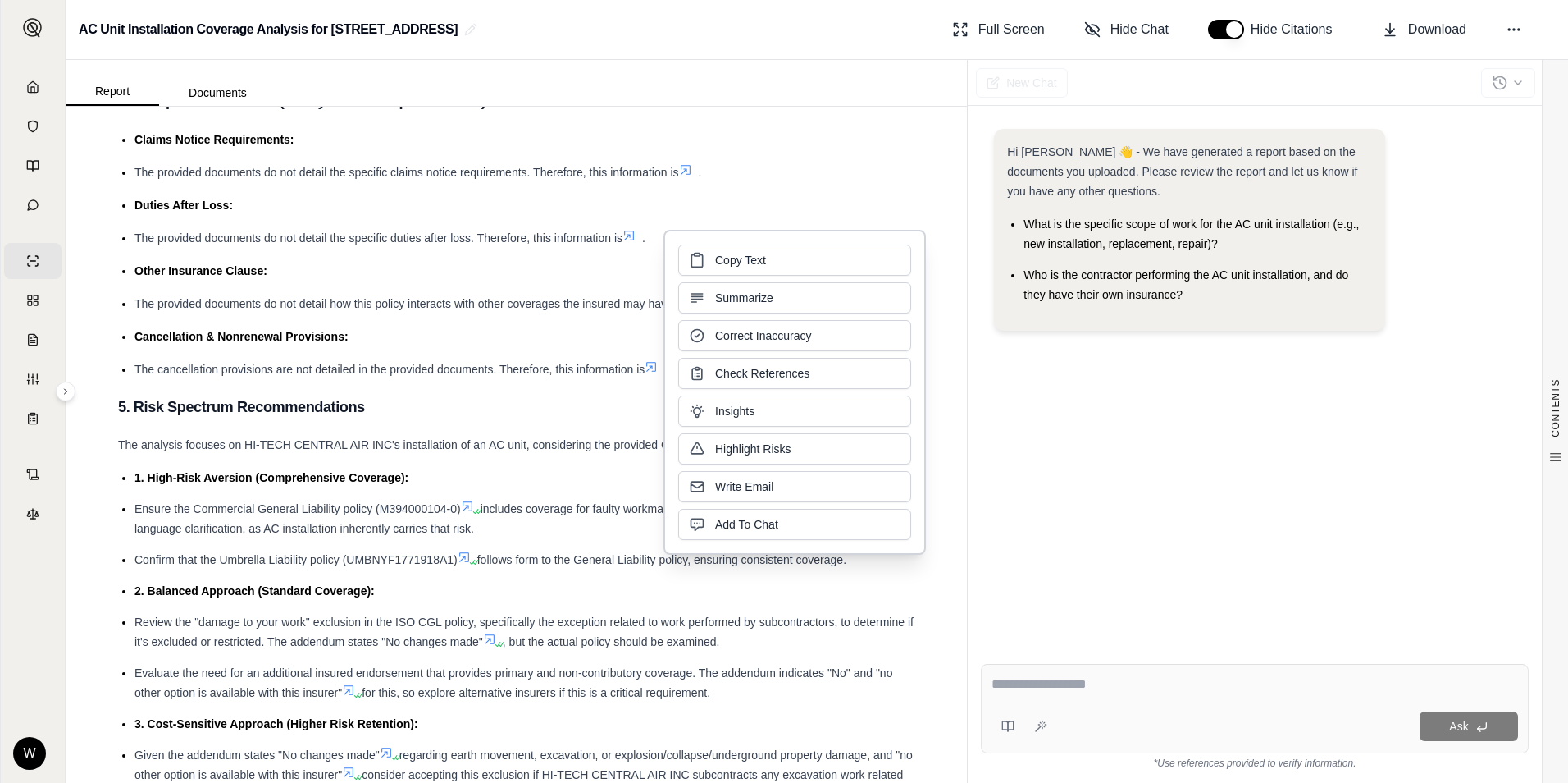
scroll to position [2298, 0]
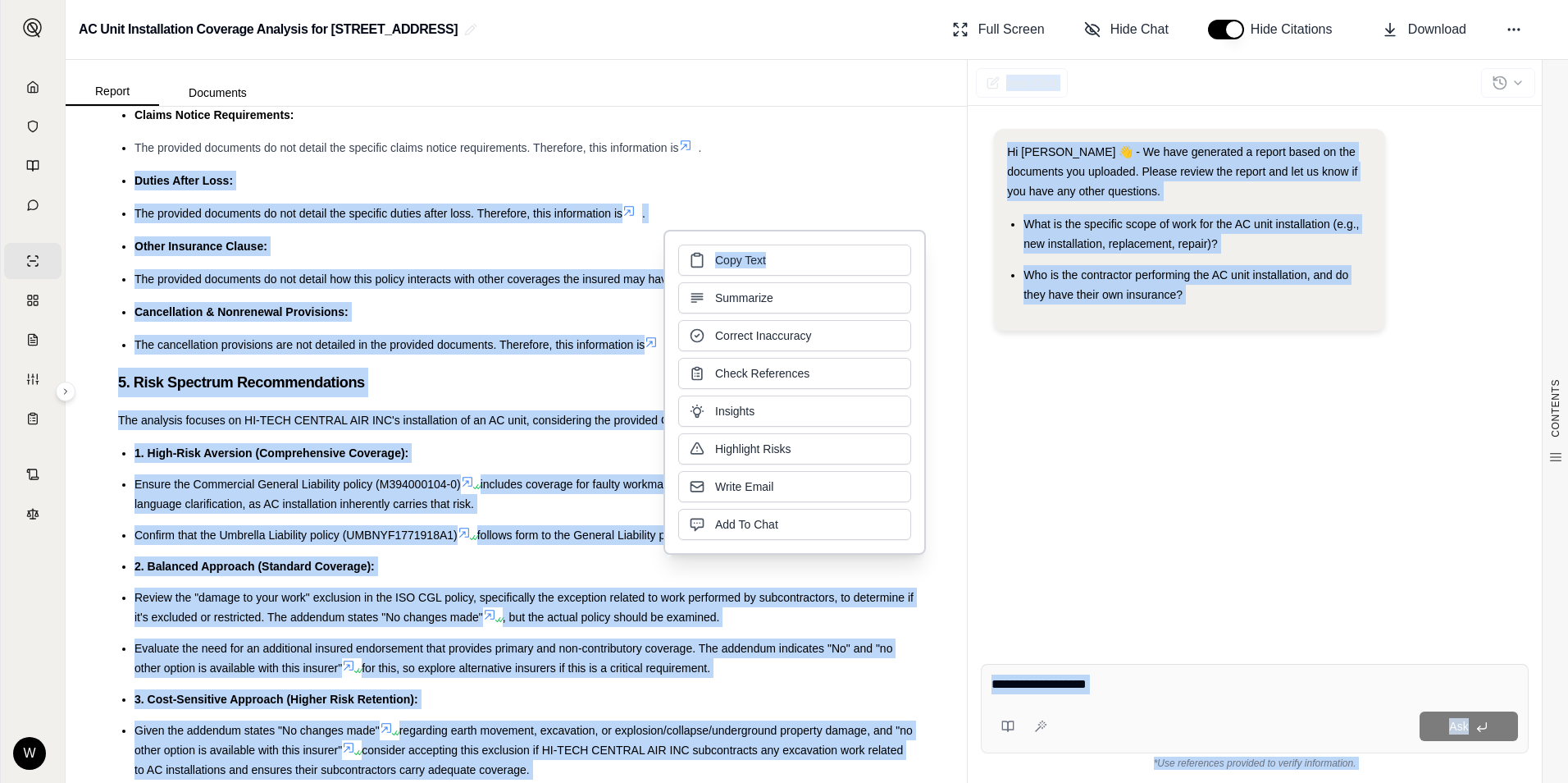
drag, startPoint x: 792, startPoint y: 237, endPoint x: 798, endPoint y: 147, distance: 90.2
click at [798, 147] on body "Home Vault Prompts Chats Single Policy Comparisons Claims Custom Report Coverag…" at bounding box center [784, 392] width 1568 height 783
